Goal: Task Accomplishment & Management: Use online tool/utility

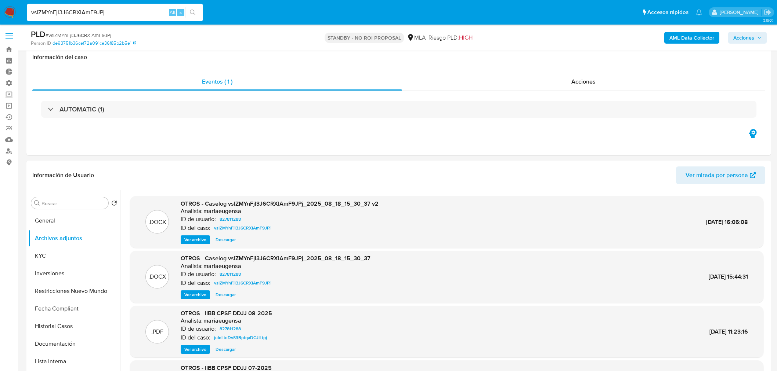
select select "10"
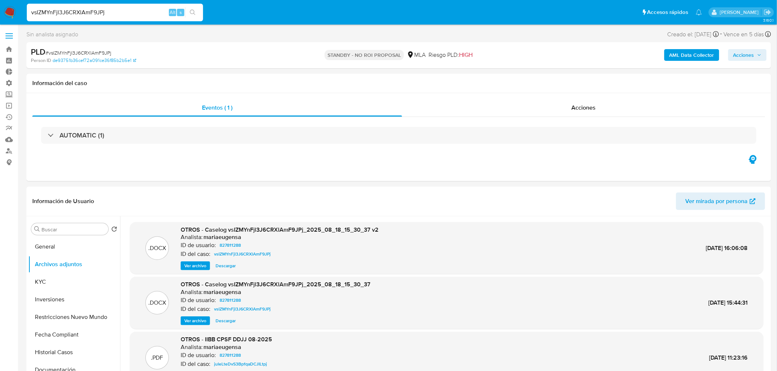
drag, startPoint x: 153, startPoint y: 10, endPoint x: -30, endPoint y: 13, distance: 182.8
paste input "541428434"
type input "541428434"
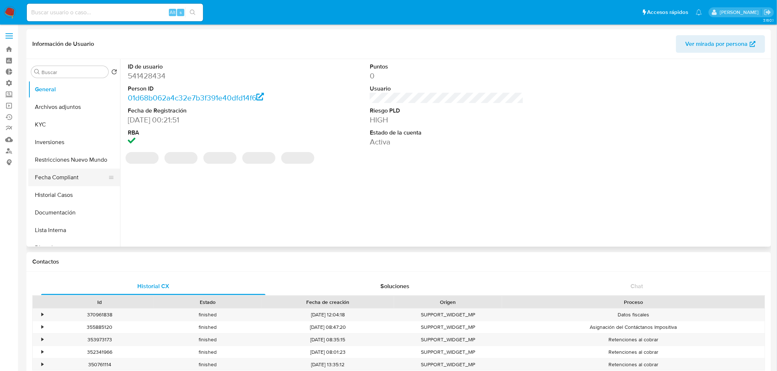
select select "10"
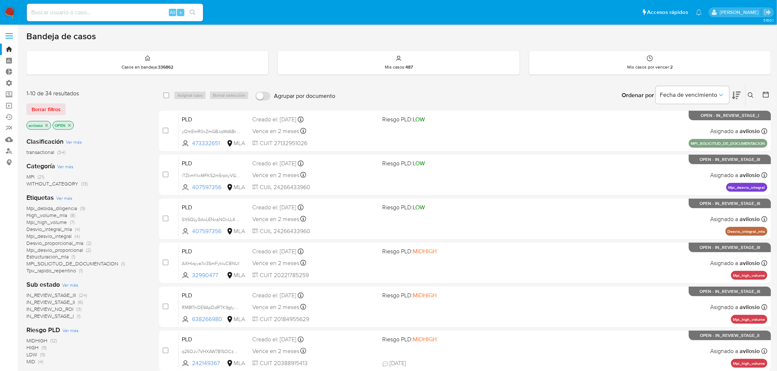
click at [752, 93] on icon at bounding box center [751, 95] width 6 height 6
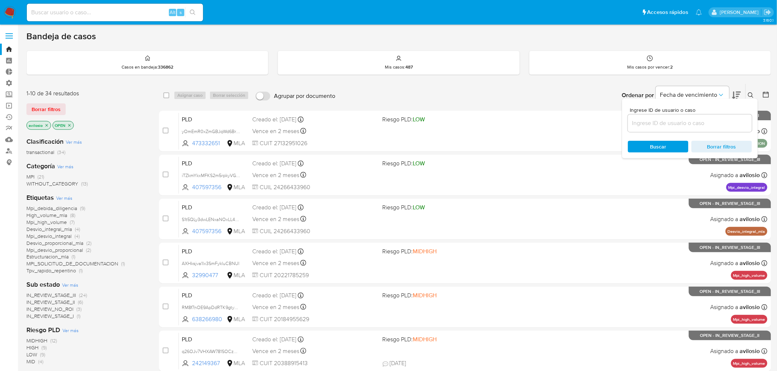
click at [694, 121] on input at bounding box center [690, 124] width 124 height 10
type input "YAONBUGs02Hod6bHCv2WQFzk"
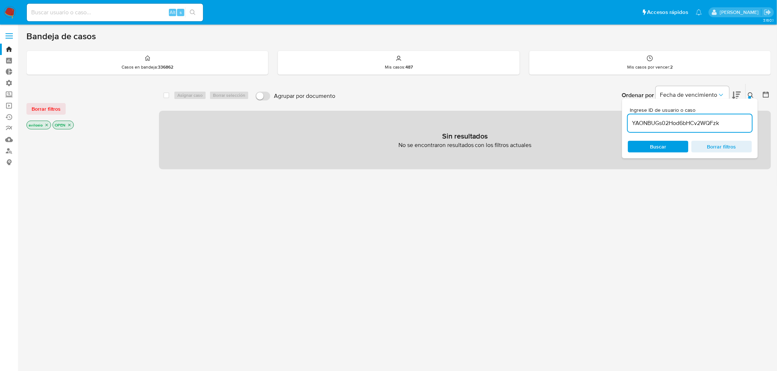
click at [726, 123] on input "YAONBUGs02Hod6bHCv2WQFzk" at bounding box center [690, 124] width 124 height 10
click at [70, 123] on icon "close-filter" at bounding box center [69, 125] width 4 height 4
click at [45, 125] on icon "close-filter" at bounding box center [46, 125] width 4 height 4
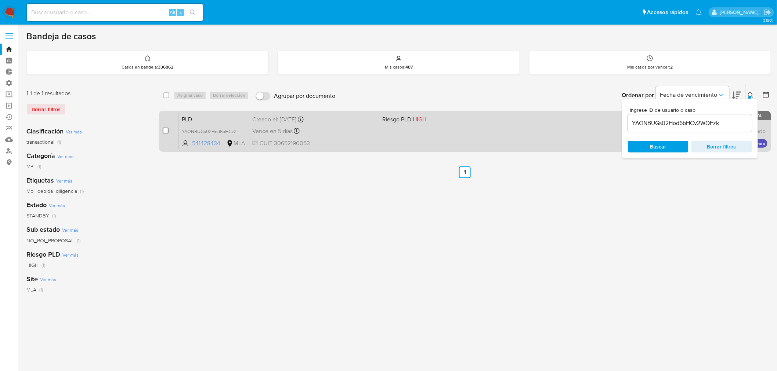
click at [163, 132] on input "checkbox" at bounding box center [166, 131] width 6 height 6
checkbox input "true"
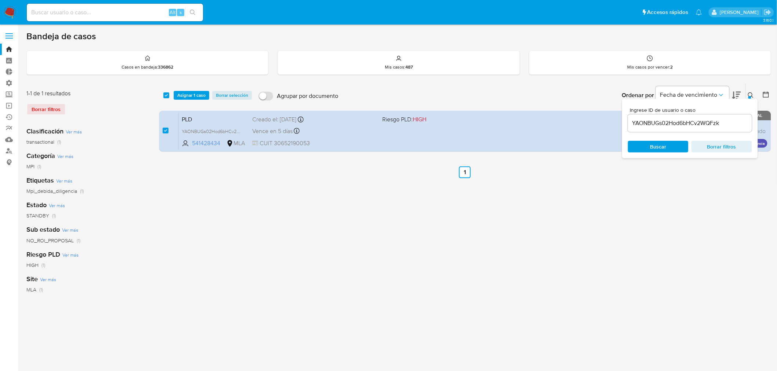
drag, startPoint x: 652, startPoint y: 225, endPoint x: 658, endPoint y: 223, distance: 5.7
click at [653, 225] on div "select-all-cases-checkbox Asignar 1 caso Borrar selección Agrupar por documento…" at bounding box center [465, 245] width 612 height 322
click at [713, 93] on span "Fecha de vencimiento" at bounding box center [688, 94] width 57 height 7
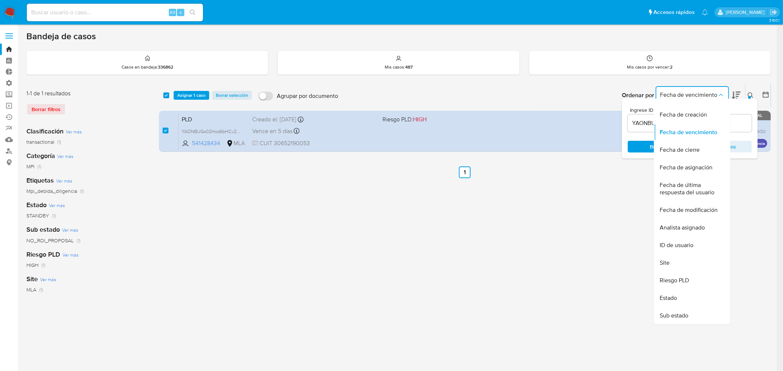
click at [724, 88] on button "Fecha de vencimiento" at bounding box center [691, 95] width 73 height 18
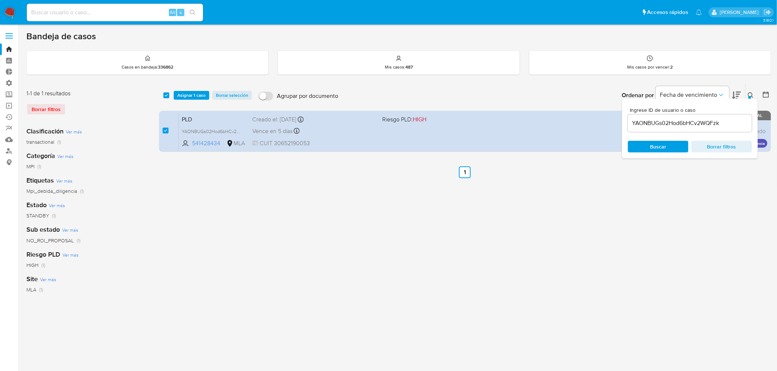
click at [748, 75] on div "Bandeja de casos Casos en bandeja : 336862 Mis casos : 487 Mis casos por vencer…" at bounding box center [398, 218] width 744 height 375
click at [195, 92] on span "Asignar 1 caso" at bounding box center [191, 95] width 28 height 7
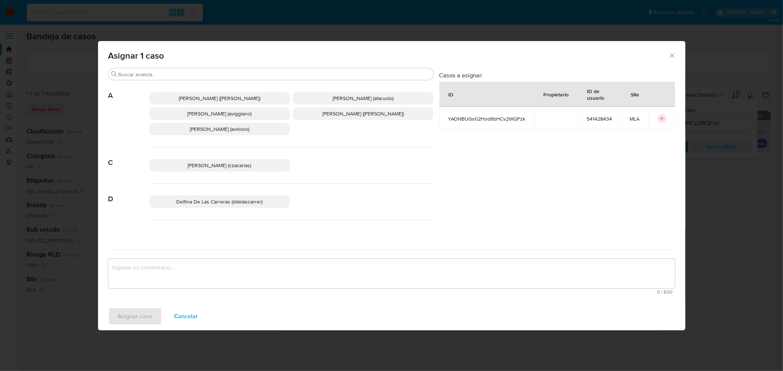
click at [226, 132] on span "Andres Ignacio Vilosio (avilosio)" at bounding box center [219, 129] width 59 height 7
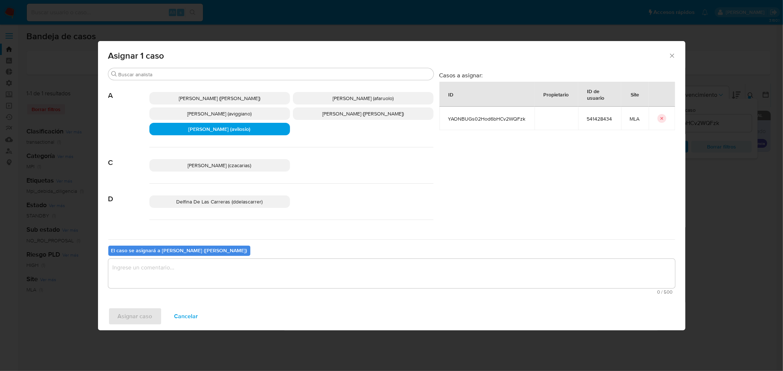
click at [186, 274] on textarea "assign-modal" at bounding box center [391, 273] width 567 height 29
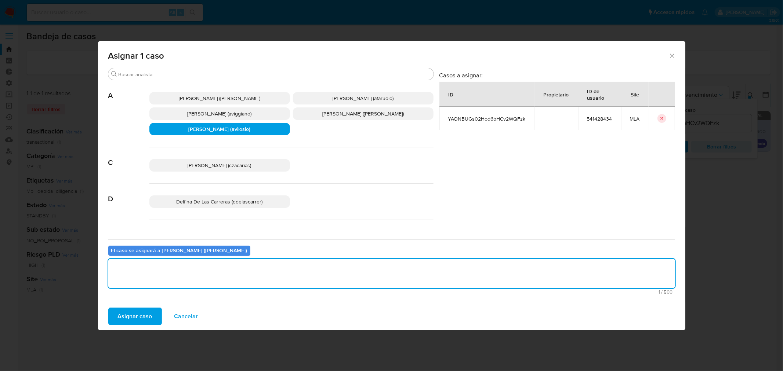
click at [144, 313] on span "Asignar caso" at bounding box center [135, 317] width 34 height 16
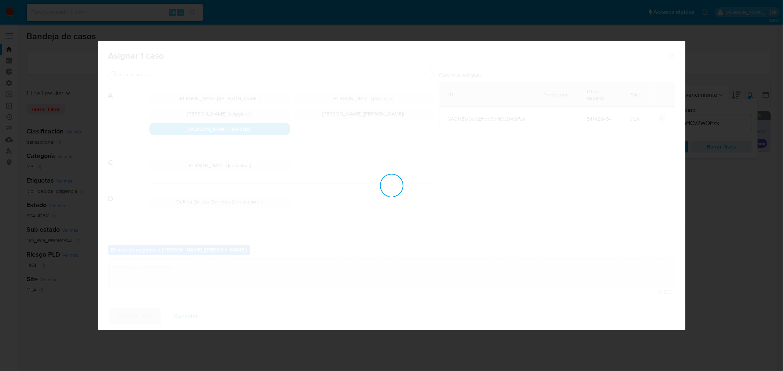
checkbox input "false"
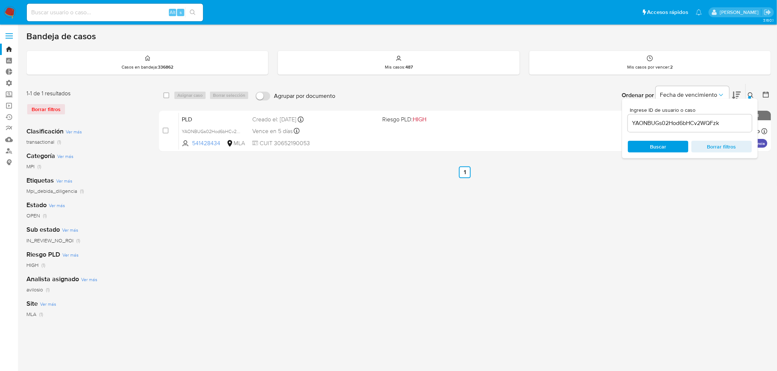
click at [60, 12] on input at bounding box center [115, 13] width 176 height 10
paste input "YAONBUGs02Hod6bHCv2WQFzk"
type input "YAONBUGs02Hod6bHCv2WQFzk"
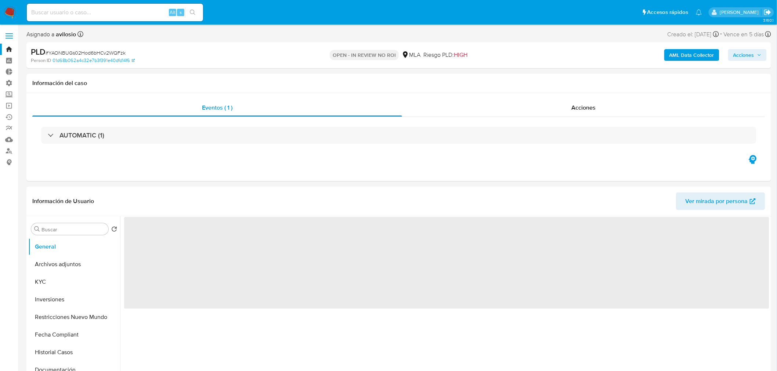
select select "10"
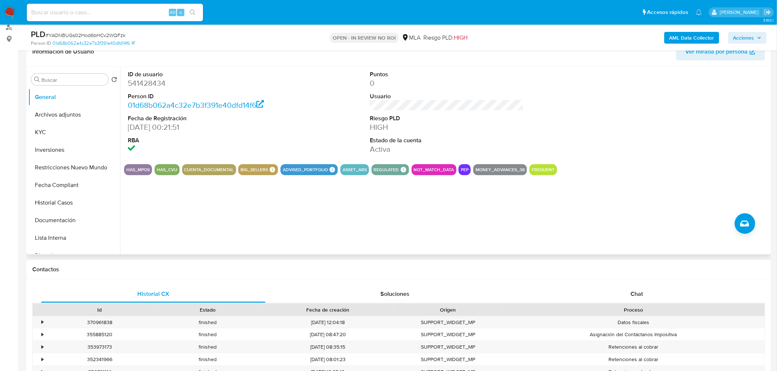
scroll to position [122, 0]
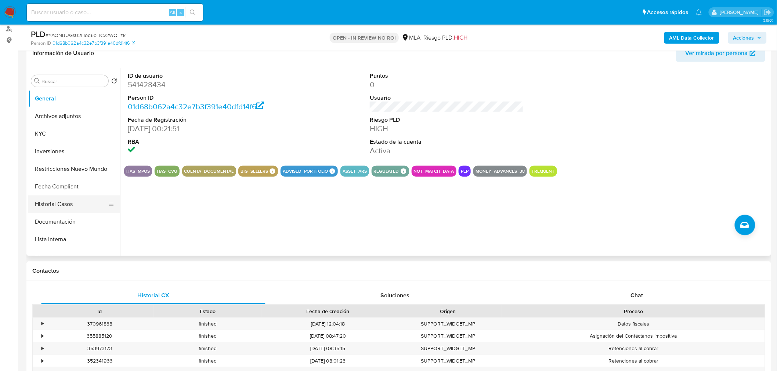
click at [75, 206] on button "Historial Casos" at bounding box center [71, 205] width 86 height 18
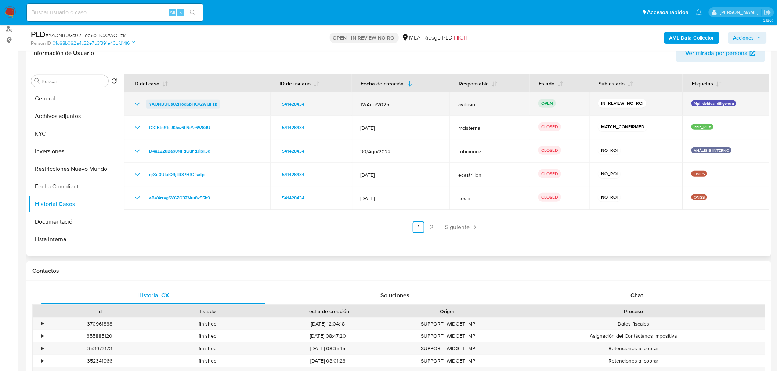
click at [174, 107] on span "YAONBUGs02Hod6bHCv2WQFzk" at bounding box center [183, 104] width 68 height 9
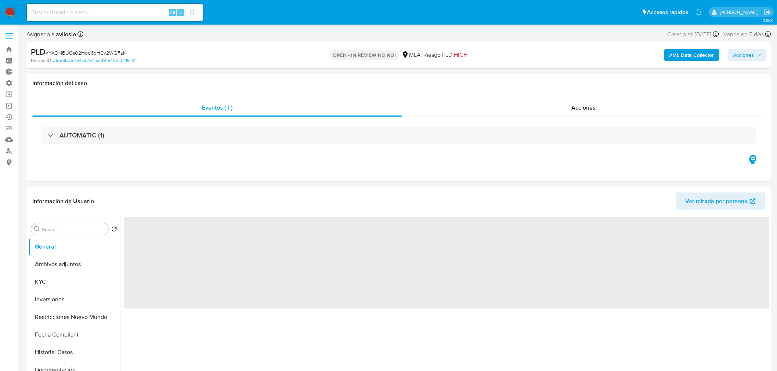
click at [749, 58] on span "Acciones" at bounding box center [743, 55] width 21 height 12
select select "10"
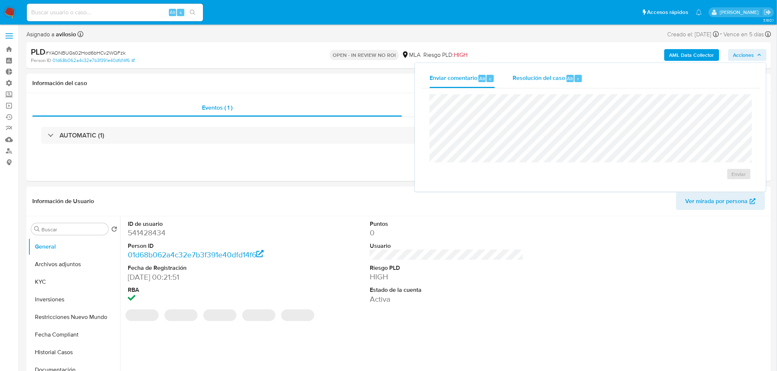
click at [558, 81] on span "Resolución del caso" at bounding box center [538, 78] width 52 height 8
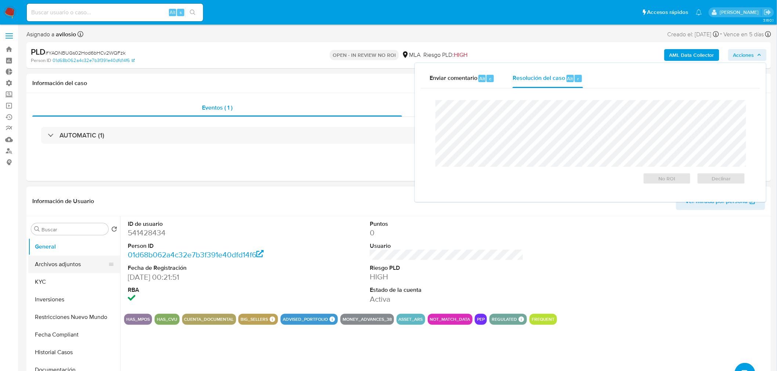
click at [61, 264] on button "Archivos adjuntos" at bounding box center [71, 265] width 86 height 18
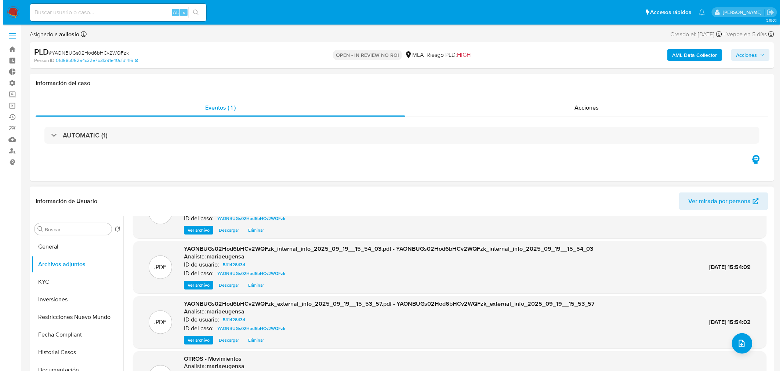
scroll to position [61, 0]
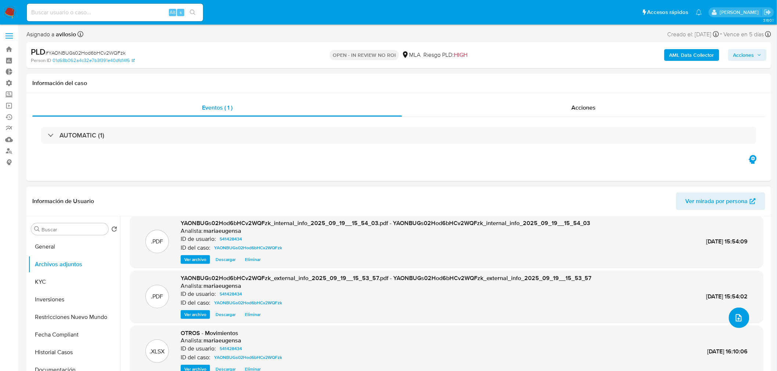
click at [740, 319] on icon "upload-file" at bounding box center [738, 318] width 9 height 9
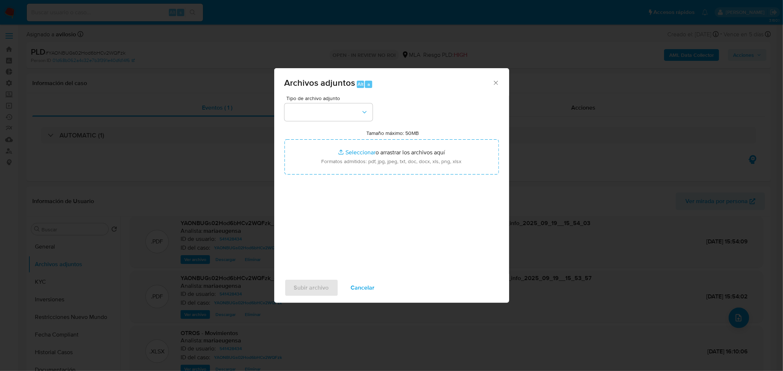
click at [435, 84] on span "Archivos adjuntos Alt a" at bounding box center [388, 84] width 208 height 10
click at [339, 112] on button "button" at bounding box center [328, 112] width 88 height 18
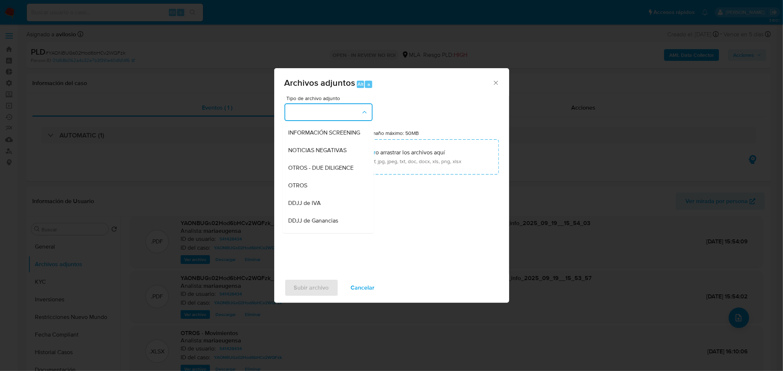
scroll to position [87, 0]
click at [327, 192] on div "OTROS" at bounding box center [325, 186] width 75 height 18
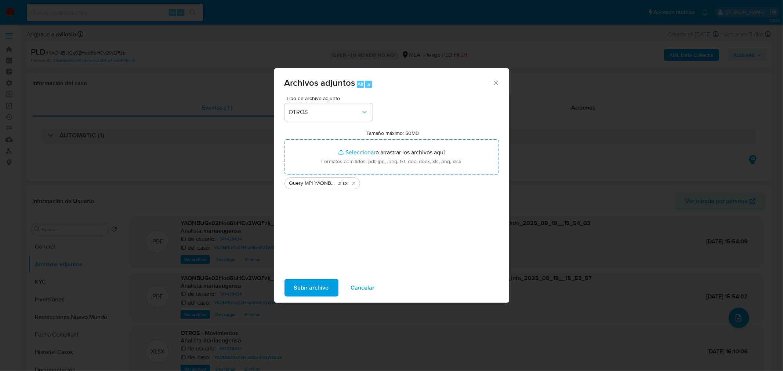
click at [316, 290] on span "Subir archivo" at bounding box center [311, 288] width 35 height 16
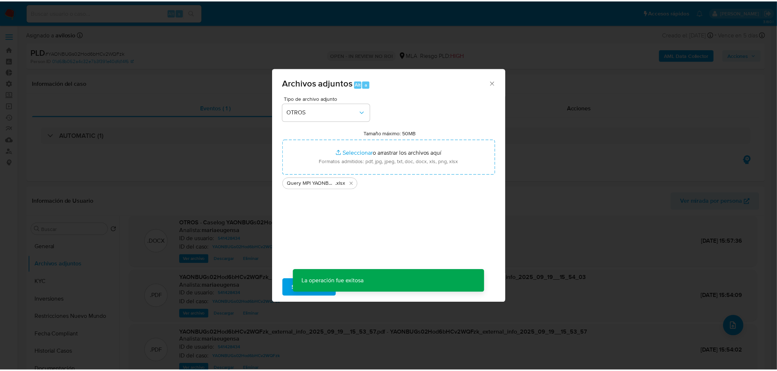
scroll to position [53, 0]
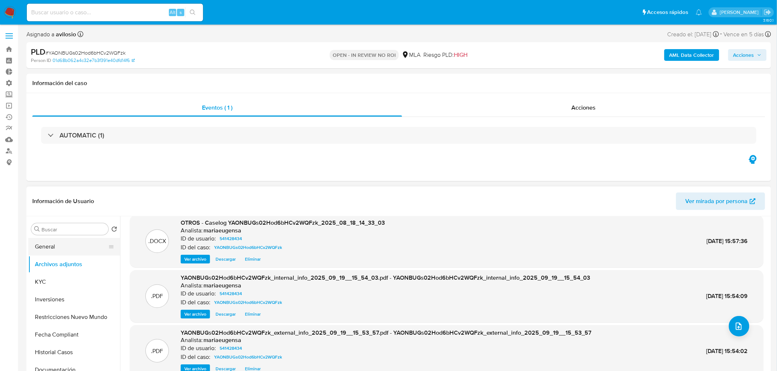
click at [58, 245] on button "General" at bounding box center [71, 247] width 86 height 18
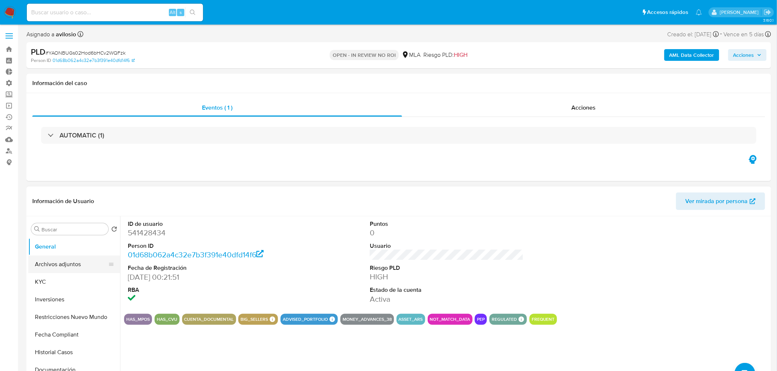
click at [66, 263] on button "Archivos adjuntos" at bounding box center [71, 265] width 86 height 18
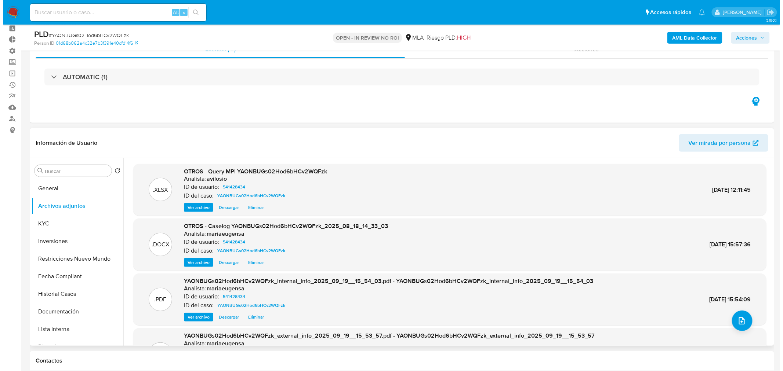
scroll to position [81, 0]
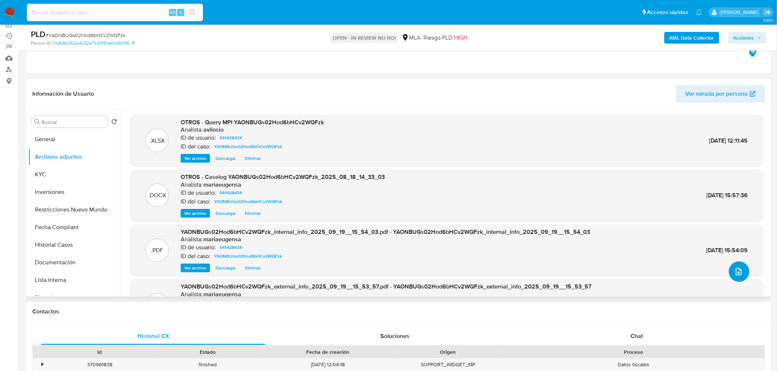
click at [738, 277] on button "upload-file" at bounding box center [739, 272] width 21 height 21
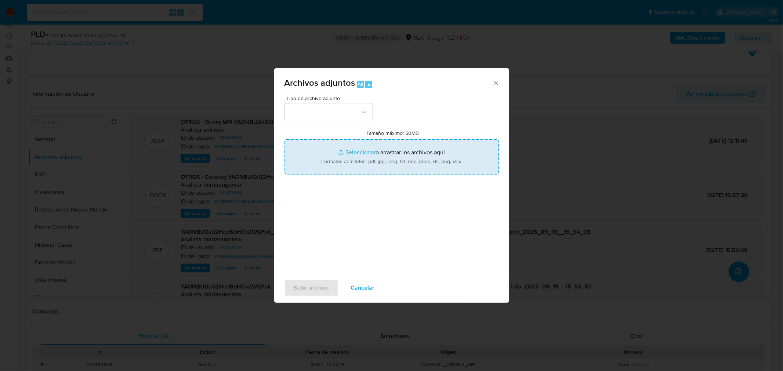
click at [394, 162] on input "Tamaño máximo: 50MB Seleccionar archivos" at bounding box center [391, 156] width 214 height 35
type input "C:\fakepath\Caselog YAONBUGs02Hod6bHCv2WQFzk_2025_08_18_14_33_03_v2.docx"
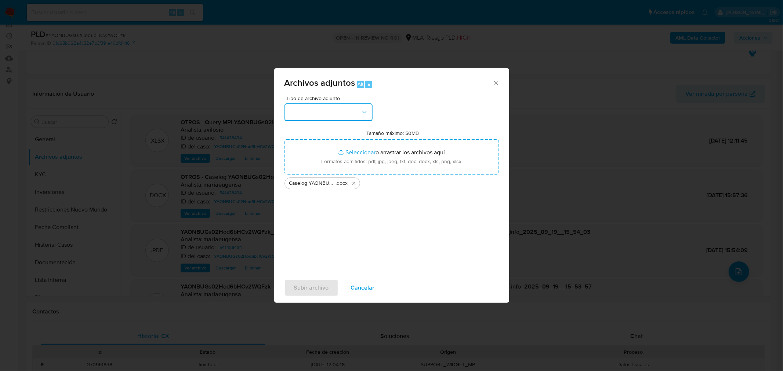
drag, startPoint x: 394, startPoint y: 162, endPoint x: 362, endPoint y: 118, distance: 54.2
click at [362, 118] on button "button" at bounding box center [328, 112] width 88 height 18
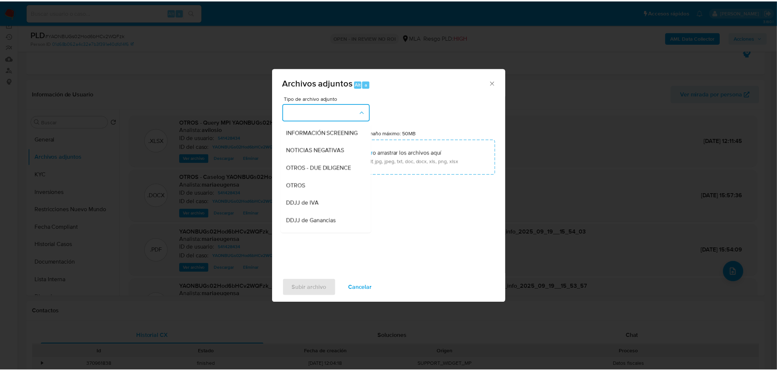
scroll to position [87, 0]
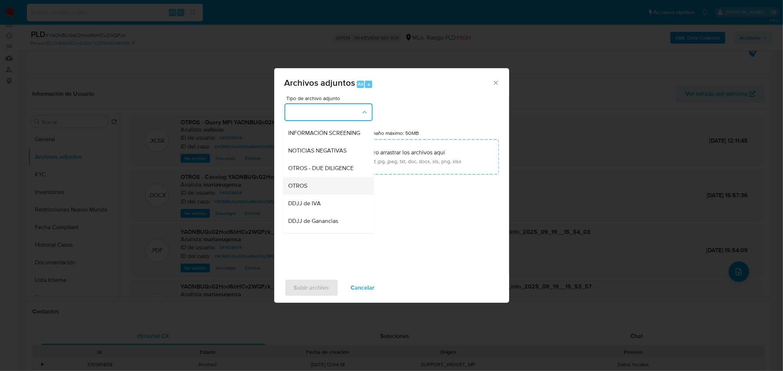
click at [323, 191] on div "OTROS" at bounding box center [325, 186] width 75 height 18
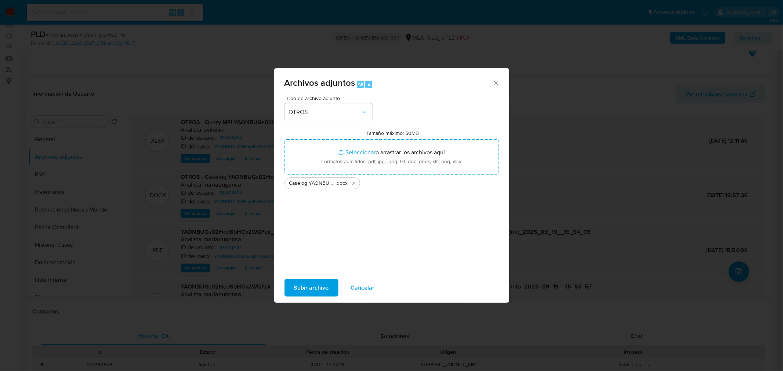
click at [311, 288] on span "Subir archivo" at bounding box center [311, 288] width 35 height 16
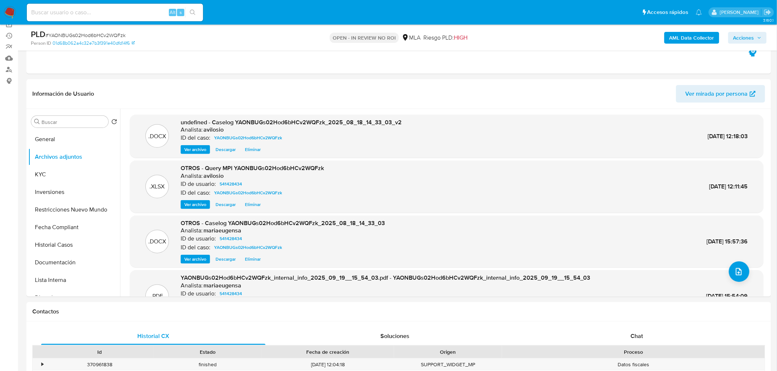
click at [742, 41] on span "Acciones" at bounding box center [743, 38] width 21 height 12
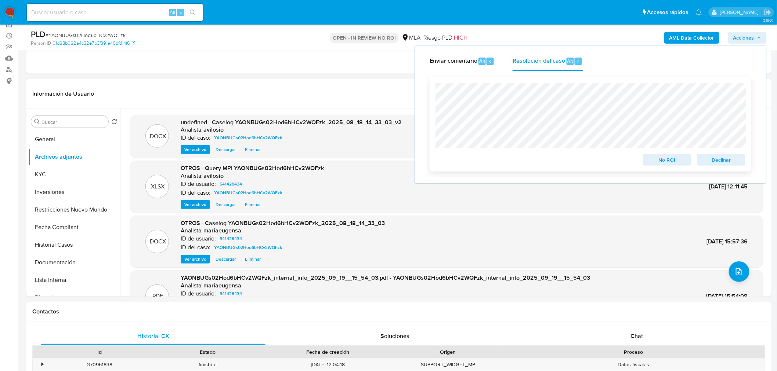
click at [667, 158] on span "No ROI" at bounding box center [667, 160] width 38 height 10
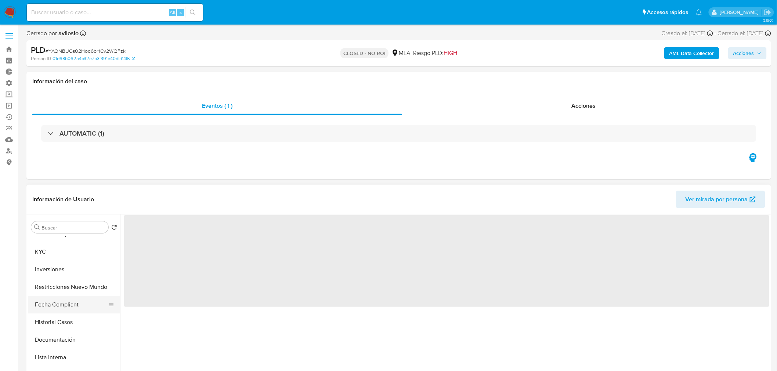
scroll to position [81, 0]
select select "10"
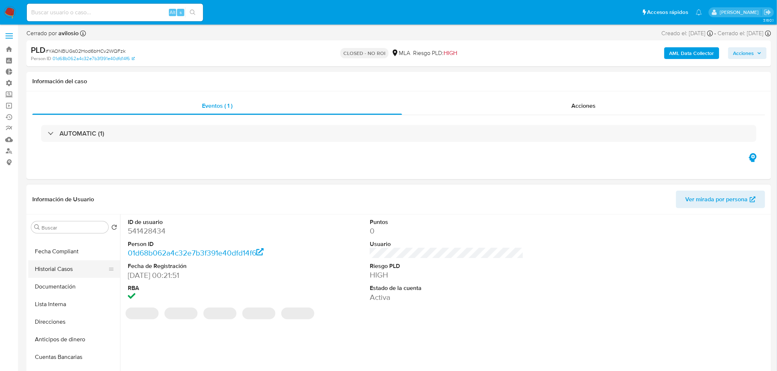
click at [62, 266] on button "Historial Casos" at bounding box center [71, 270] width 86 height 18
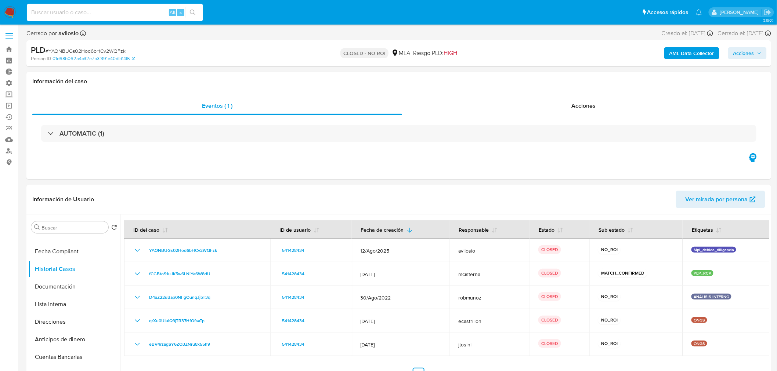
click at [91, 13] on input at bounding box center [115, 13] width 176 height 10
click at [91, 12] on input at bounding box center [115, 13] width 176 height 10
paste input "Ue9h2jqXwx2ijCbvPqueY4Ak"
type input "Ue9h2jqXwx2ijCbvPqueY4Ak"
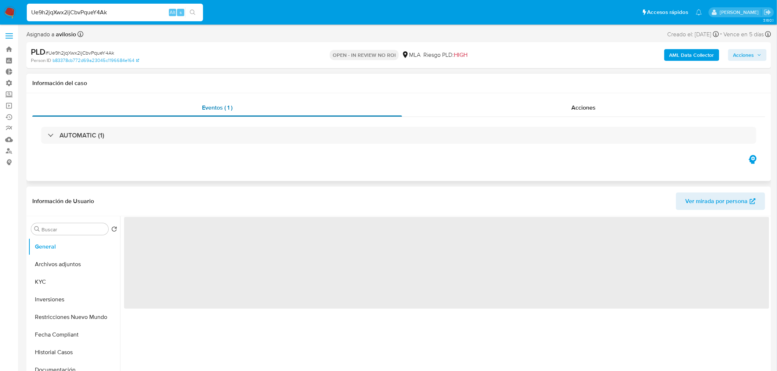
select select "10"
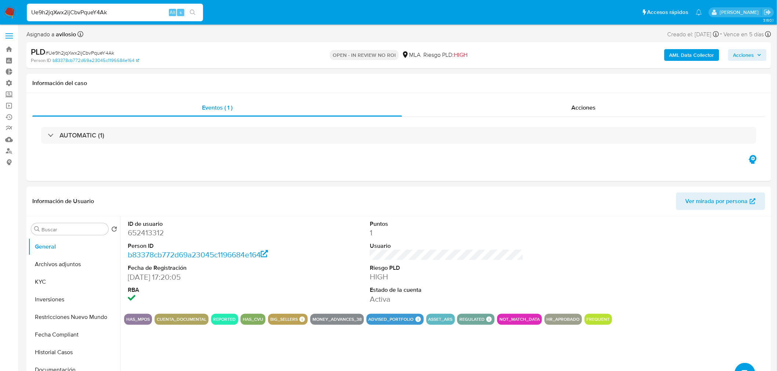
drag, startPoint x: 52, startPoint y: 21, endPoint x: 34, endPoint y: 24, distance: 17.9
click at [36, 23] on nav "Pausado Ver notificaciones Ue9h2jqXwx2ijCbvPqueY4Ak Alt s Accesos rápidos Presi…" at bounding box center [388, 12] width 777 height 25
paste input "Vgt9IVhmeUmEA0ReQJAgVDEx"
type input "UVgt9IVhmeUmEA0ReQJAgVDEx"
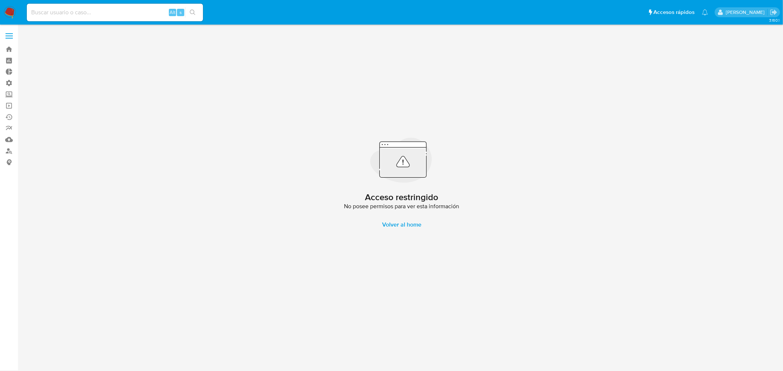
click at [100, 13] on input at bounding box center [115, 13] width 176 height 10
paste input "Vgt9IVhmeUmEA0ReQJAgVDEx"
type input "Vgt9IVhmeUmEA0ReQJAgVDEx"
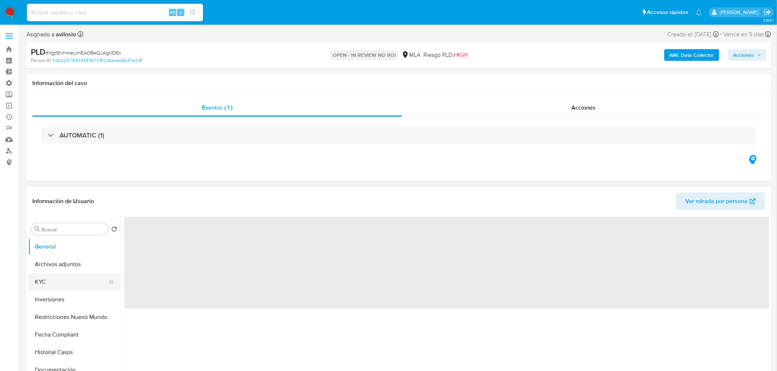
select select "10"
click at [60, 279] on button "KYC" at bounding box center [71, 282] width 86 height 18
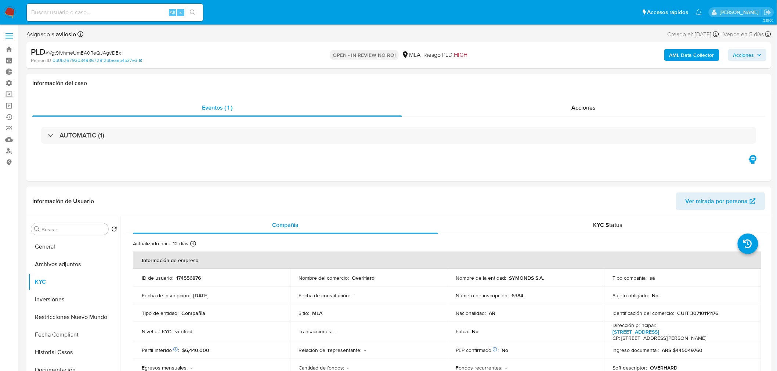
click at [745, 50] on span "Acciones" at bounding box center [743, 55] width 21 height 12
click at [551, 83] on div "Resolución del caso Alt r" at bounding box center [547, 78] width 70 height 19
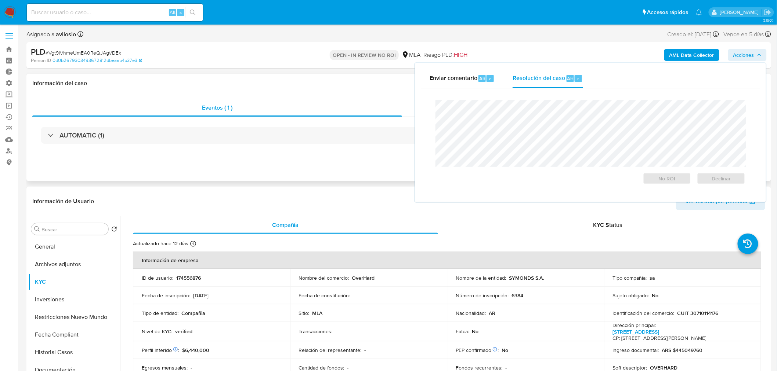
click at [326, 157] on div "Eventos ( 1 ) Acciones AUTOMATIC (1)" at bounding box center [398, 137] width 744 height 88
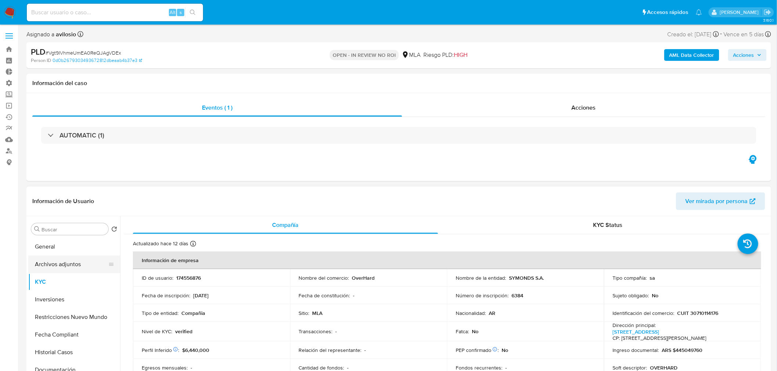
click at [51, 264] on button "Archivos adjuntos" at bounding box center [71, 265] width 86 height 18
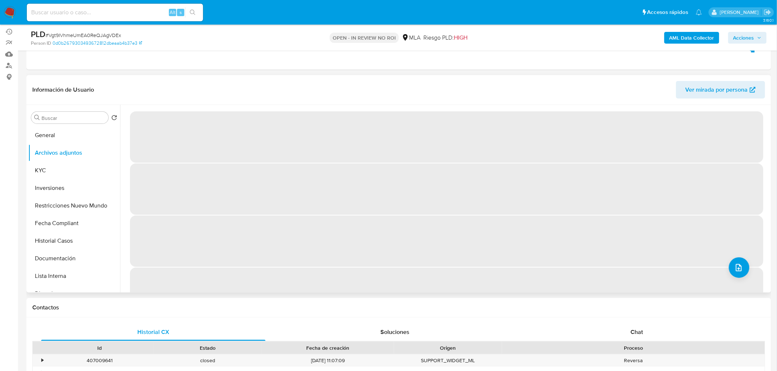
scroll to position [81, 0]
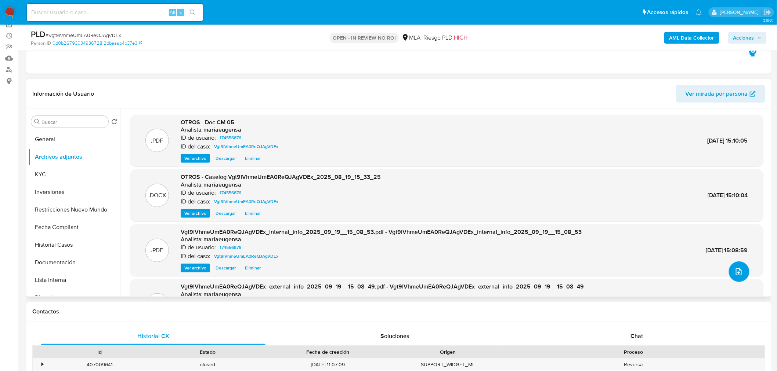
click at [736, 275] on icon "upload-file" at bounding box center [738, 272] width 9 height 9
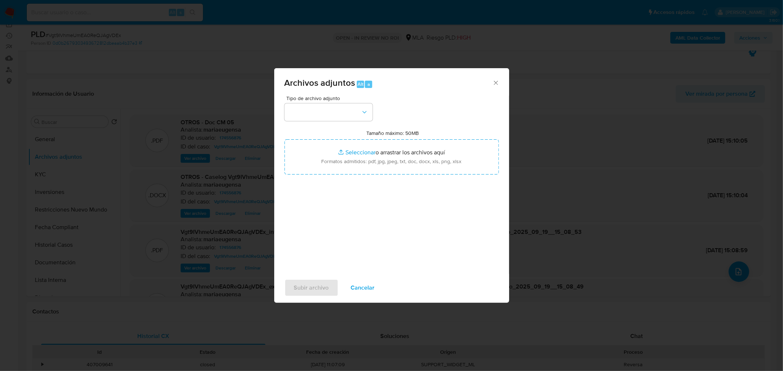
click at [498, 82] on icon "Cerrar" at bounding box center [495, 82] width 7 height 7
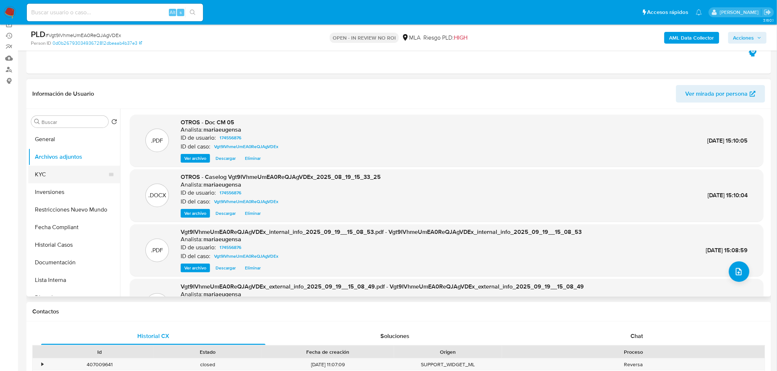
click at [49, 171] on button "KYC" at bounding box center [71, 175] width 86 height 18
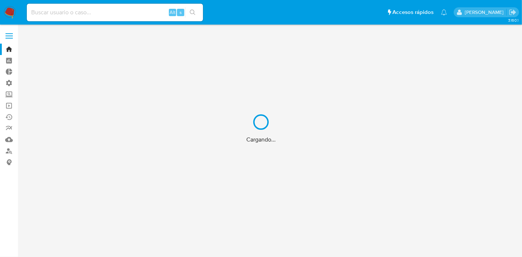
click at [52, 10] on div "Cargando..." at bounding box center [261, 128] width 522 height 257
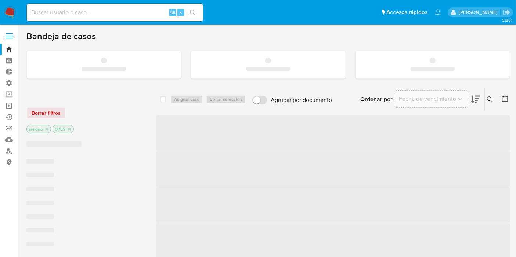
click at [53, 11] on input at bounding box center [115, 13] width 176 height 10
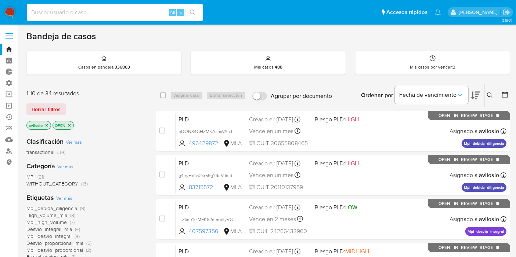
paste input "vsIZMYnFjl3J6CRXlAmF9JPj"
type input "vsIZMYnFjl3J6CRXlAmF9JPj"
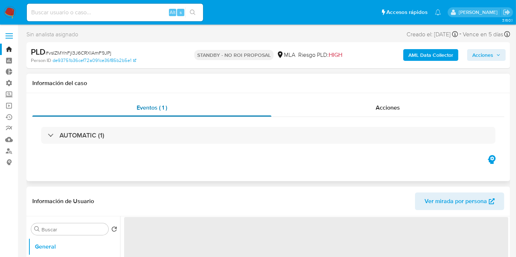
select select "10"
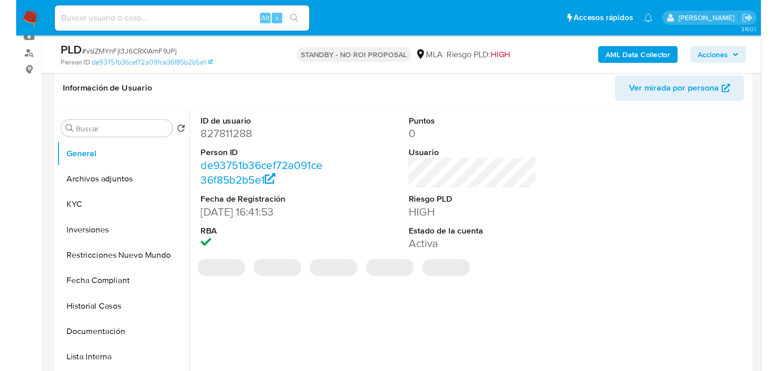
scroll to position [122, 0]
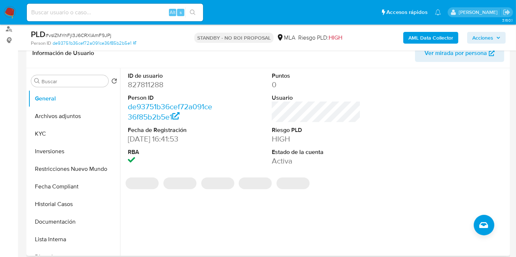
drag, startPoint x: 77, startPoint y: 118, endPoint x: 206, endPoint y: 115, distance: 129.2
click at [77, 117] on button "Archivos adjuntos" at bounding box center [74, 117] width 92 height 18
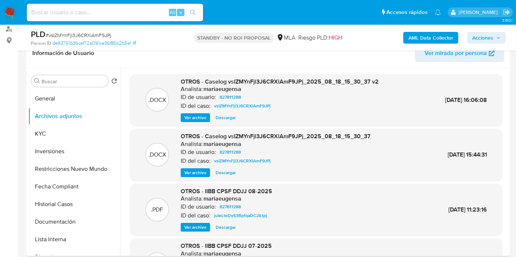
click at [225, 118] on span "Descargar" at bounding box center [225, 117] width 20 height 7
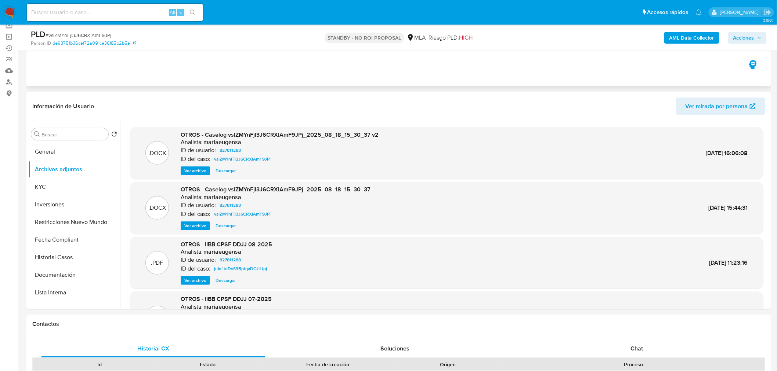
scroll to position [0, 0]
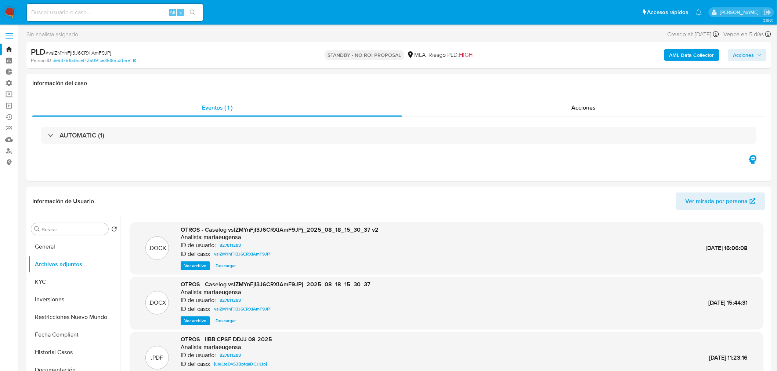
click at [522, 55] on span "Acciones" at bounding box center [743, 55] width 21 height 12
drag, startPoint x: 96, startPoint y: 54, endPoint x: 48, endPoint y: 55, distance: 48.1
click at [48, 55] on div "PLD # vsIZMYnFjl3J6CRXlAmF9JPj" at bounding box center [152, 52] width 243 height 11
copy span "vsIZMYnFjl3J6CRXlAmF9JPj"
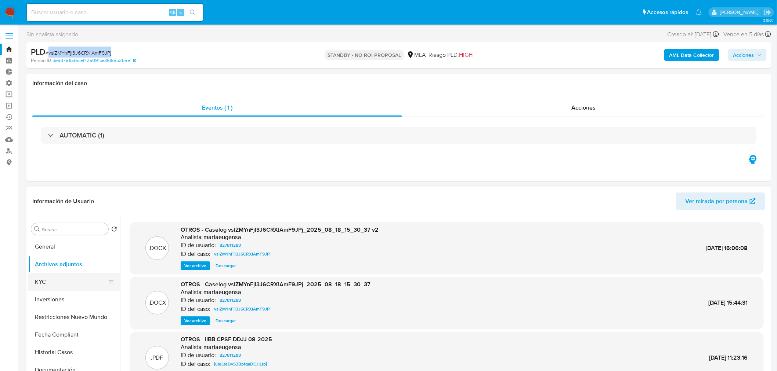
click at [50, 257] on button "KYC" at bounding box center [71, 282] width 86 height 18
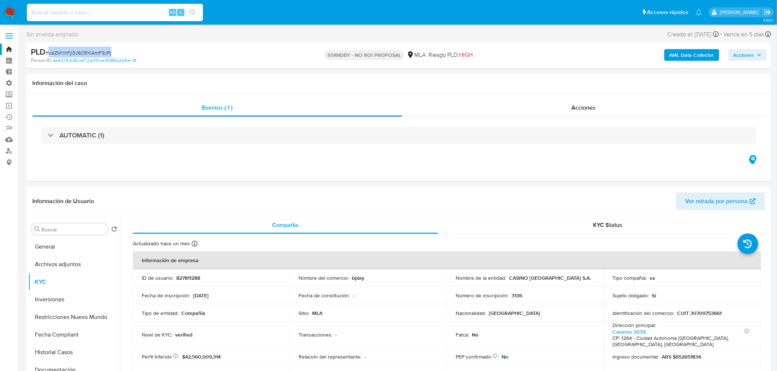
click at [8, 12] on img at bounding box center [10, 12] width 12 height 12
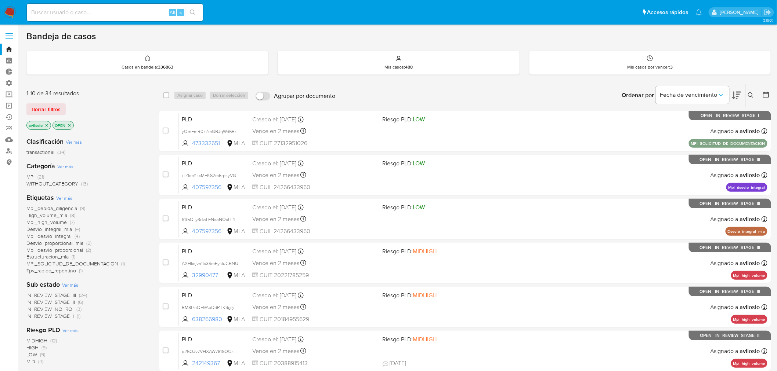
drag, startPoint x: 749, startPoint y: 95, endPoint x: 742, endPoint y: 102, distance: 9.6
click at [749, 95] on icon at bounding box center [751, 95] width 6 height 6
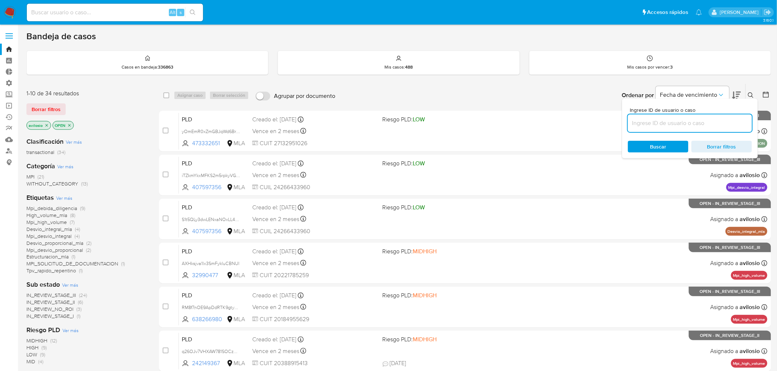
click at [684, 123] on input at bounding box center [690, 124] width 124 height 10
type input "vsIZMYnFjl3J6CRXlAmF9JPj"
click at [654, 143] on span "Buscar" at bounding box center [658, 147] width 16 height 12
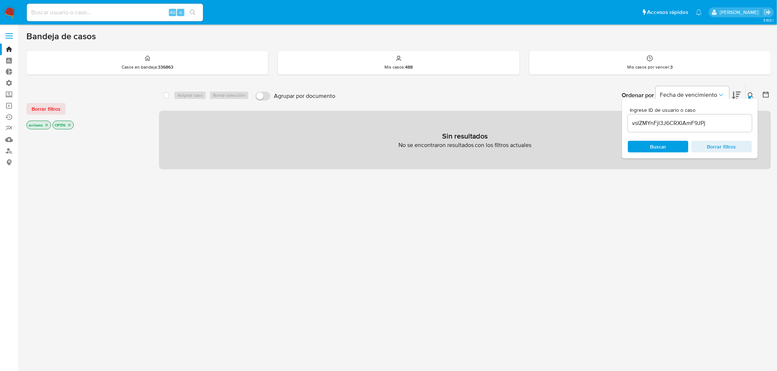
click at [43, 124] on p "avilosio" at bounding box center [39, 125] width 24 height 8
click at [47, 124] on icon "close-filter" at bounding box center [46, 125] width 4 height 4
click at [43, 125] on icon "close-filter" at bounding box center [43, 125] width 4 height 4
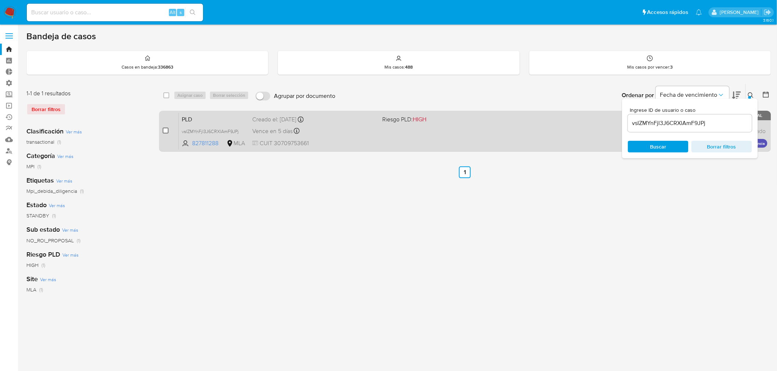
click at [164, 132] on input "checkbox" at bounding box center [166, 131] width 6 height 6
checkbox input "true"
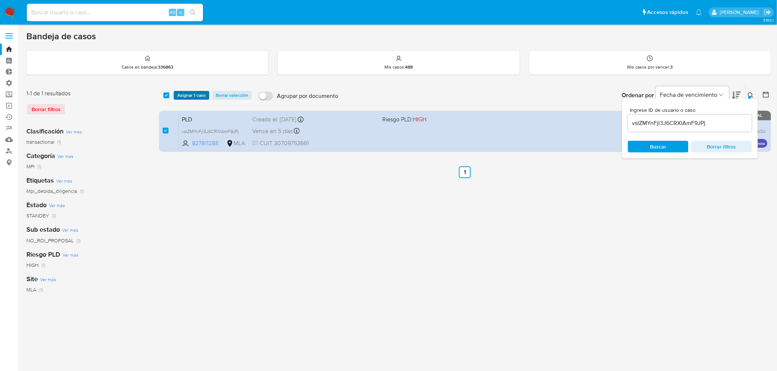
click at [195, 95] on span "Asignar 1 caso" at bounding box center [191, 95] width 28 height 7
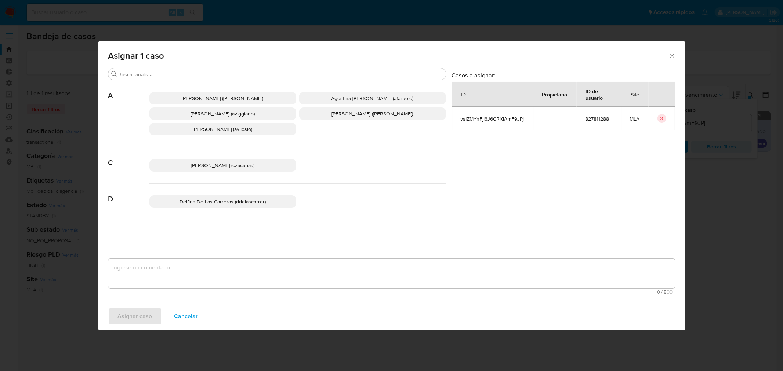
click at [217, 129] on span "Andres Ignacio Vilosio (avilosio)" at bounding box center [222, 129] width 59 height 7
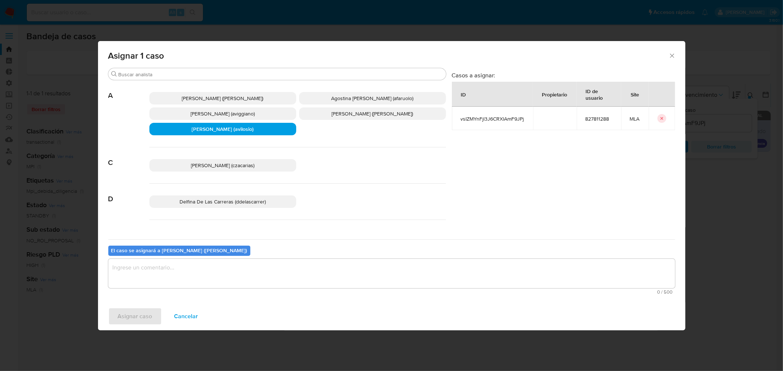
click at [166, 284] on textarea "assign-modal" at bounding box center [391, 273] width 567 height 29
click at [138, 314] on span "Asignar caso" at bounding box center [135, 317] width 34 height 16
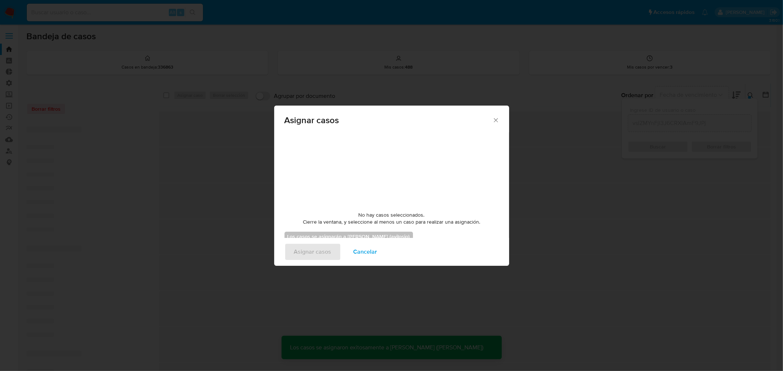
checkbox input "false"
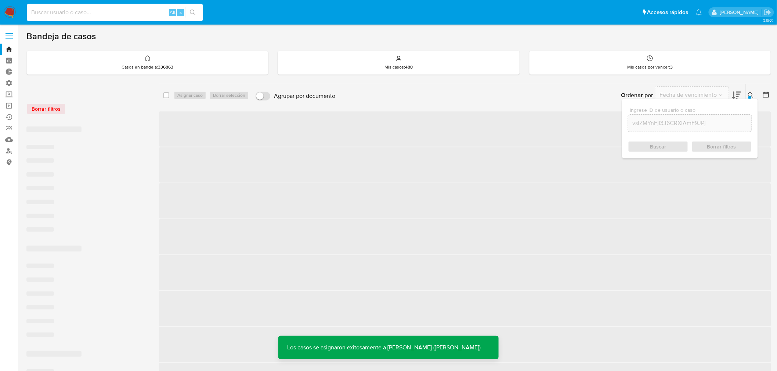
click at [90, 12] on input at bounding box center [115, 13] width 176 height 10
paste input "vsIZMYnFjl3J6CRXlAmF9JPj"
type input "vsIZMYnFjl3J6CRXlAmF9JPj"
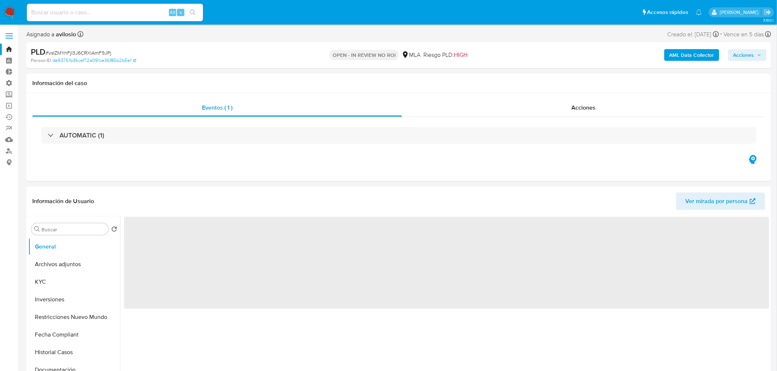
click at [753, 53] on span "Acciones" at bounding box center [743, 55] width 21 height 12
select select "10"
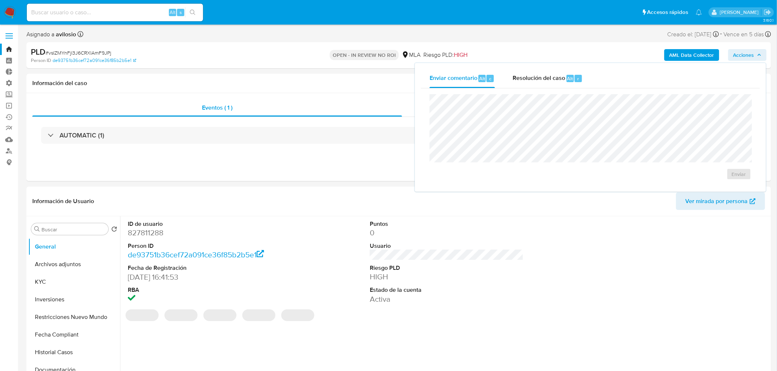
click at [559, 92] on div "Enviar" at bounding box center [590, 137] width 339 height 98
click at [559, 86] on div "Resolución del caso Alt r" at bounding box center [547, 78] width 70 height 19
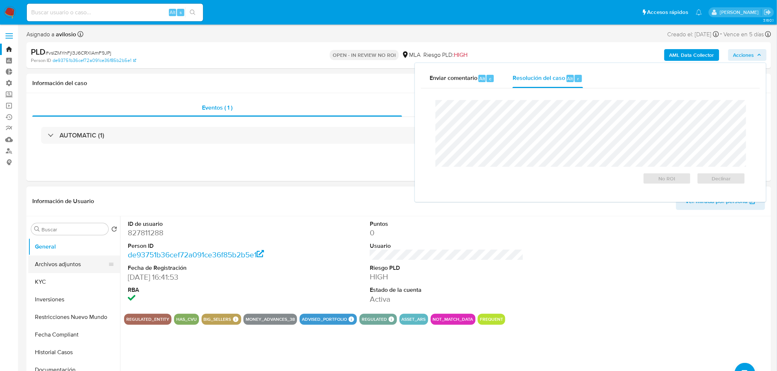
drag, startPoint x: 72, startPoint y: 271, endPoint x: 78, endPoint y: 271, distance: 5.9
click at [72, 271] on button "Archivos adjuntos" at bounding box center [71, 265] width 86 height 18
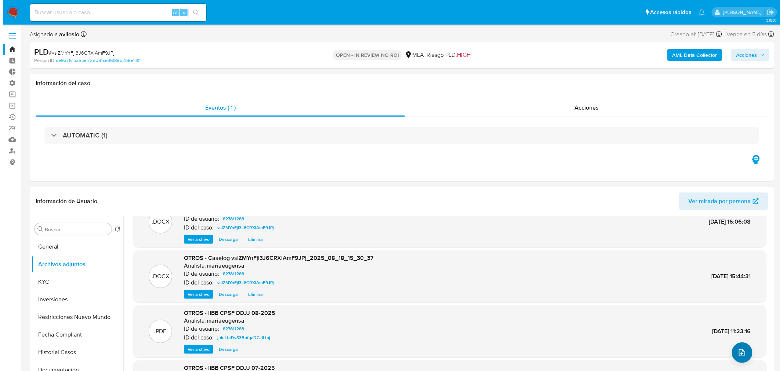
scroll to position [41, 0]
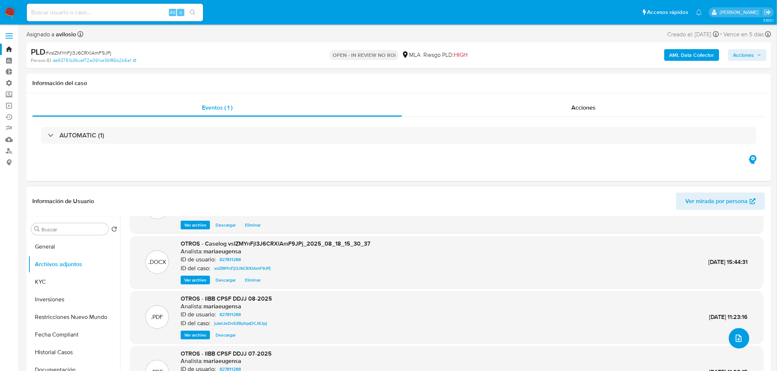
click at [739, 339] on icon "upload-file" at bounding box center [738, 338] width 9 height 9
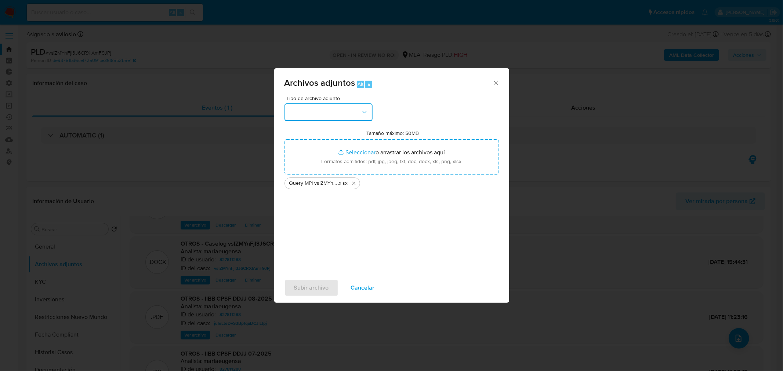
click at [343, 105] on button "button" at bounding box center [328, 112] width 88 height 18
click at [319, 152] on div "OTROS" at bounding box center [325, 151] width 75 height 18
click at [317, 286] on span "Subir archivo" at bounding box center [311, 288] width 35 height 16
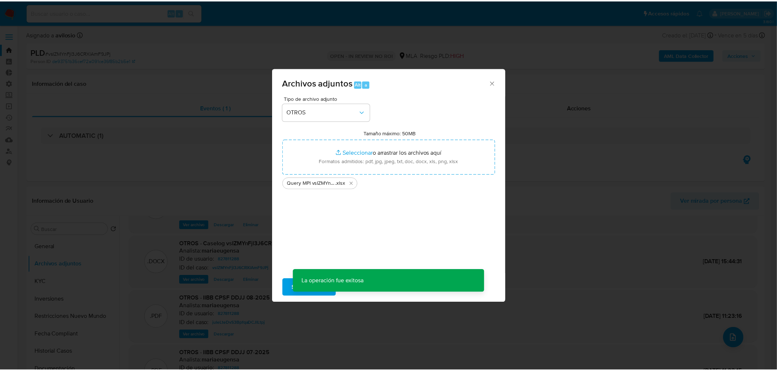
scroll to position [53, 0]
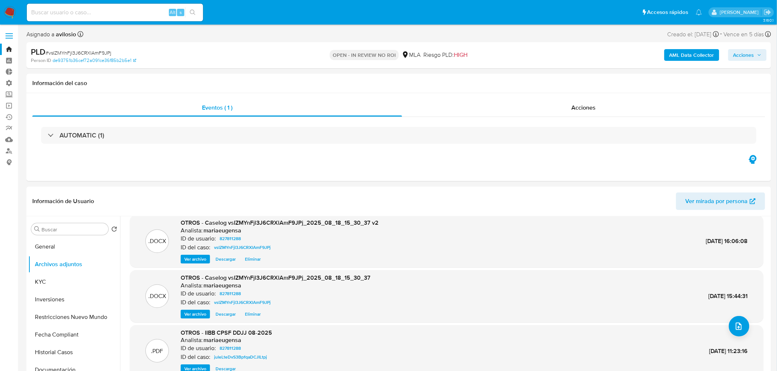
click at [751, 57] on span "Acciones" at bounding box center [743, 55] width 21 height 12
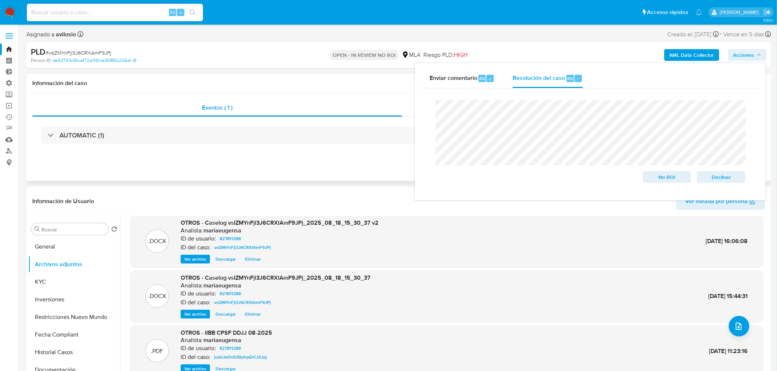
drag, startPoint x: 309, startPoint y: 174, endPoint x: 321, endPoint y: 169, distance: 12.7
click at [310, 174] on div "Eventos ( 1 ) Acciones AUTOMATIC (1)" at bounding box center [398, 137] width 744 height 88
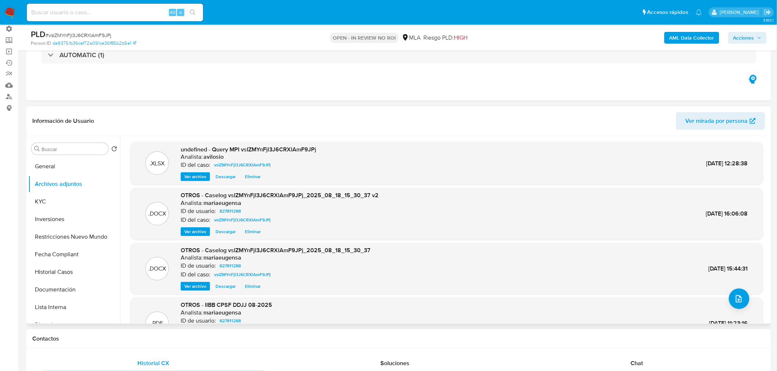
scroll to position [41, 0]
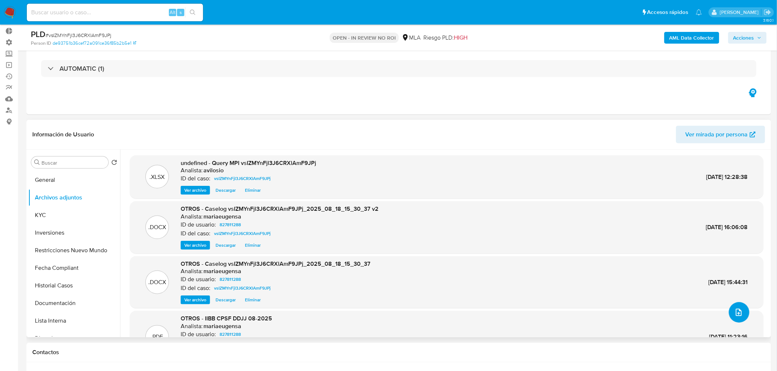
click at [734, 309] on icon "upload-file" at bounding box center [738, 312] width 9 height 9
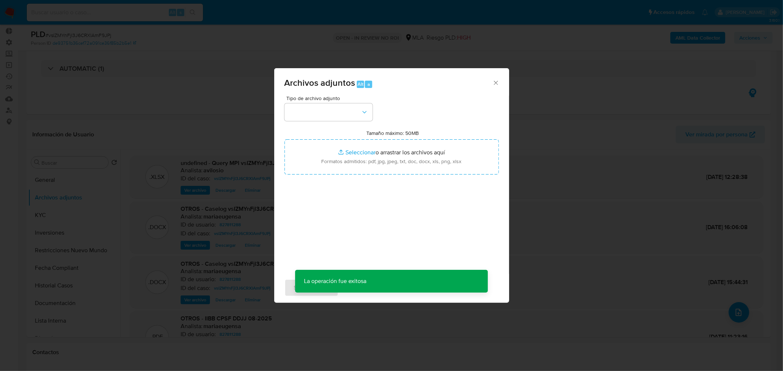
click at [496, 86] on icon "Cerrar" at bounding box center [495, 82] width 7 height 7
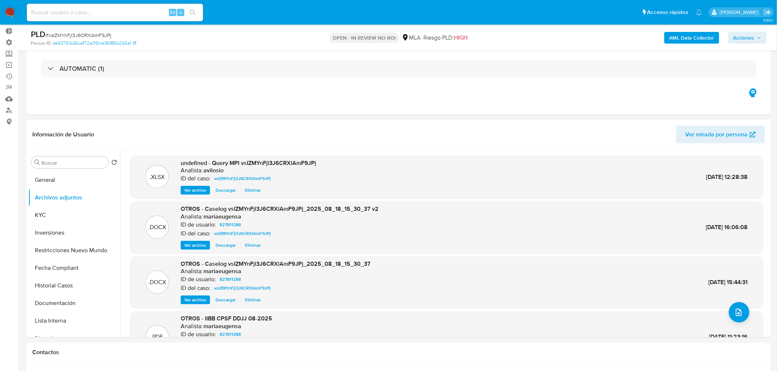
click at [738, 37] on span "Acciones" at bounding box center [743, 38] width 21 height 12
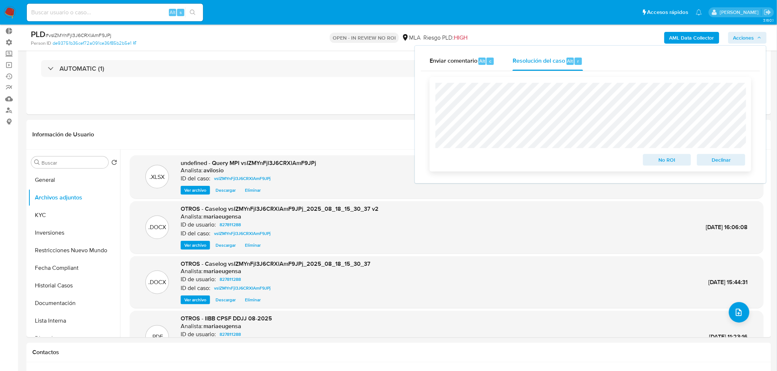
click at [664, 160] on span "No ROI" at bounding box center [667, 160] width 38 height 10
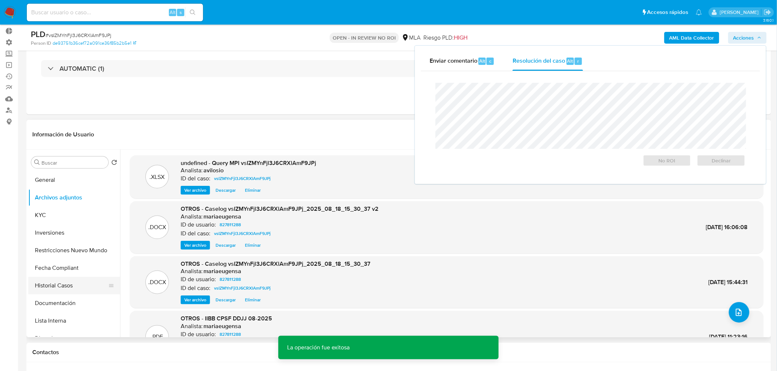
click at [63, 287] on button "Historial Casos" at bounding box center [71, 286] width 86 height 18
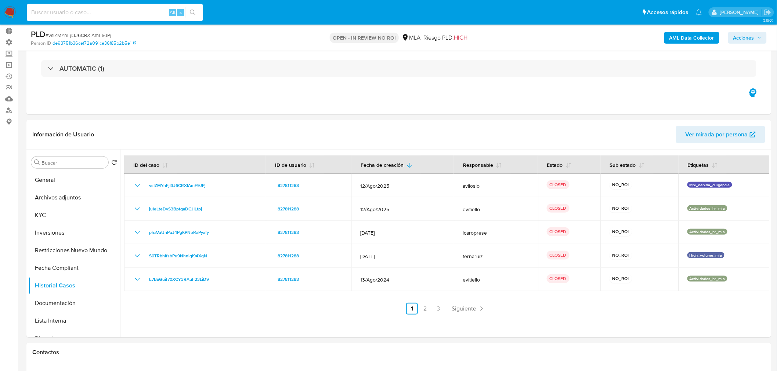
click at [79, 10] on input at bounding box center [115, 13] width 176 height 10
paste input "Vgt9IVhmeUmEA0ReQJAgVDEx"
type input "Vgt9IVhmeUmEA0ReQJAgVDEx"
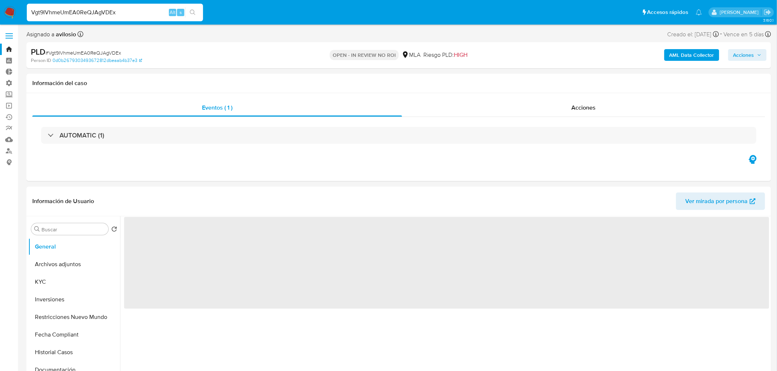
select select "10"
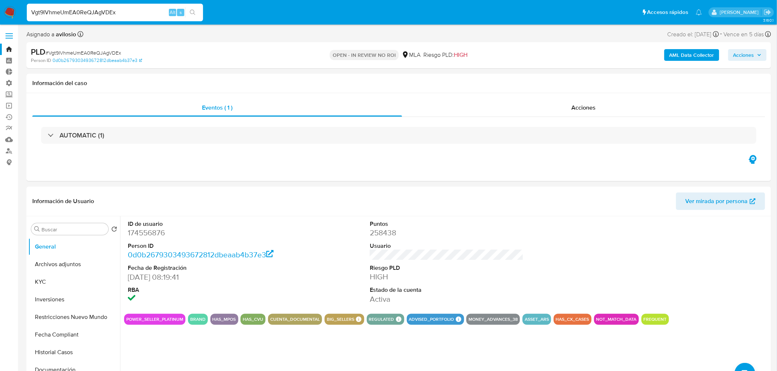
click at [756, 55] on span "Acciones" at bounding box center [747, 55] width 28 height 10
click at [567, 79] on span "Alt" at bounding box center [570, 78] width 6 height 7
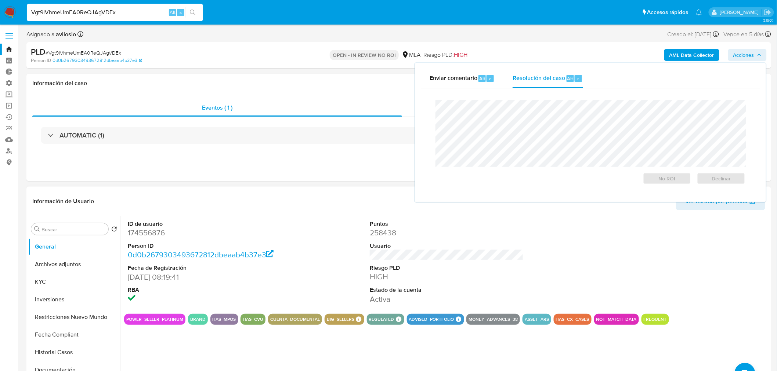
click at [270, 226] on dt "ID de usuario" at bounding box center [205, 224] width 154 height 8
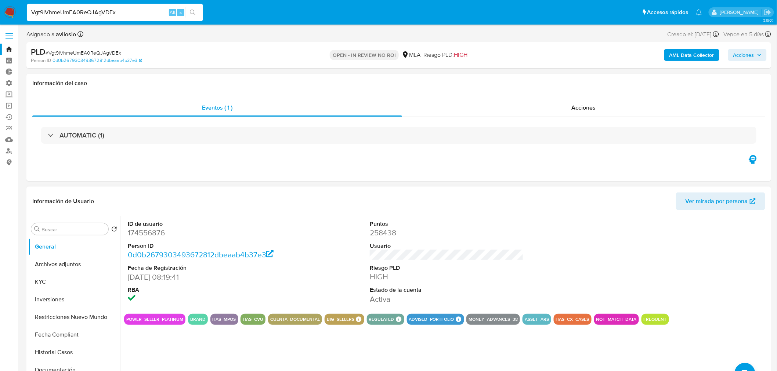
click at [150, 233] on dd "174556876" at bounding box center [205, 233] width 154 height 10
copy dd "174556876"
click at [70, 270] on button "Archivos adjuntos" at bounding box center [71, 265] width 86 height 18
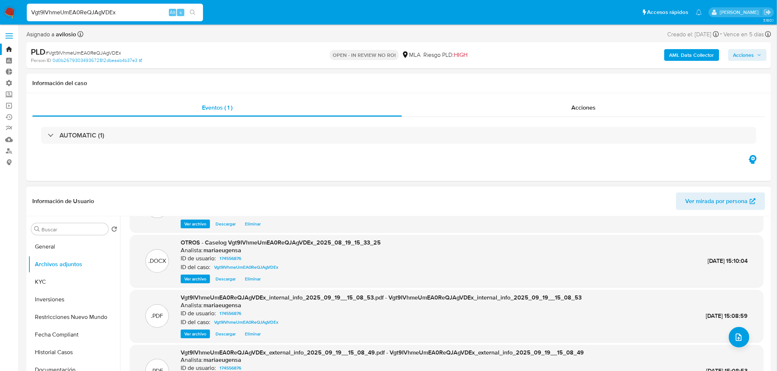
scroll to position [61, 0]
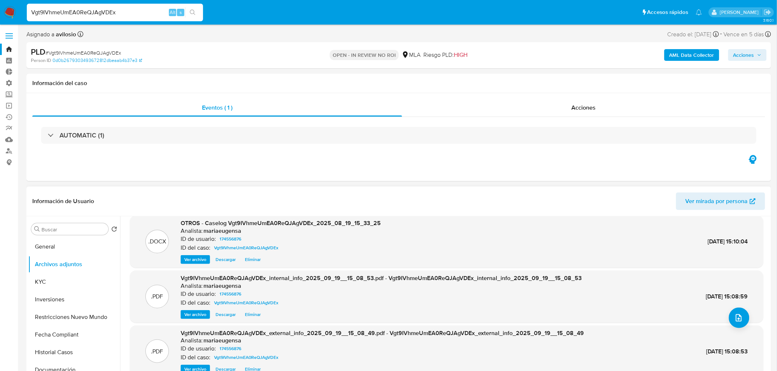
click at [230, 261] on span "Descargar" at bounding box center [225, 259] width 20 height 7
drag, startPoint x: 126, startPoint y: 9, endPoint x: -12, endPoint y: 18, distance: 138.0
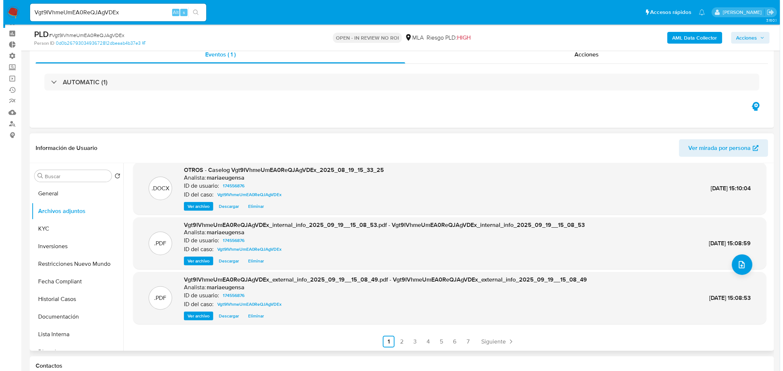
scroll to position [41, 0]
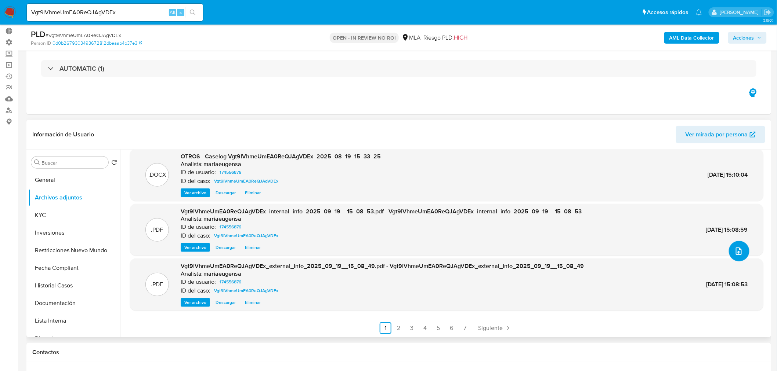
click at [736, 254] on icon "upload-file" at bounding box center [739, 251] width 6 height 7
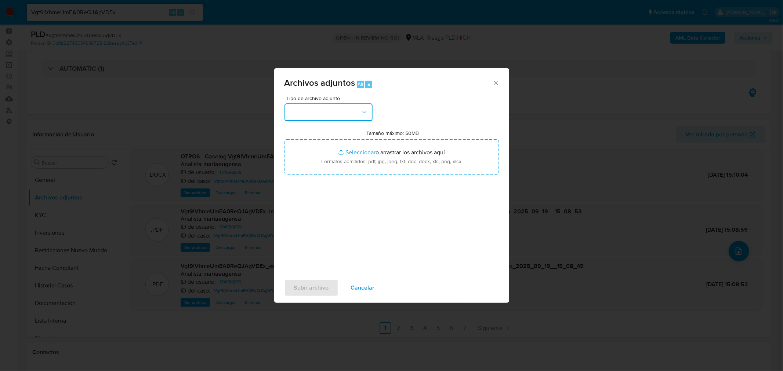
drag, startPoint x: 349, startPoint y: 104, endPoint x: 357, endPoint y: 120, distance: 17.7
click at [349, 104] on button "button" at bounding box center [328, 112] width 88 height 18
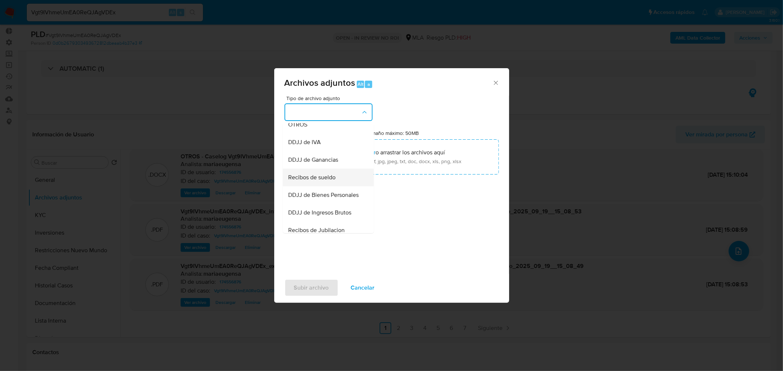
scroll to position [122, 0]
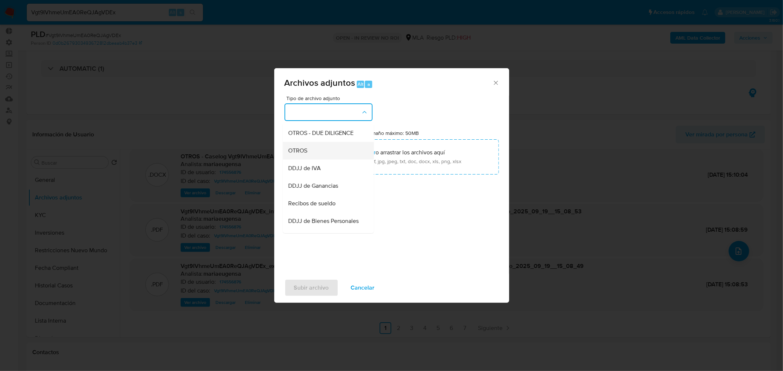
click at [317, 157] on div "OTROS" at bounding box center [325, 151] width 75 height 18
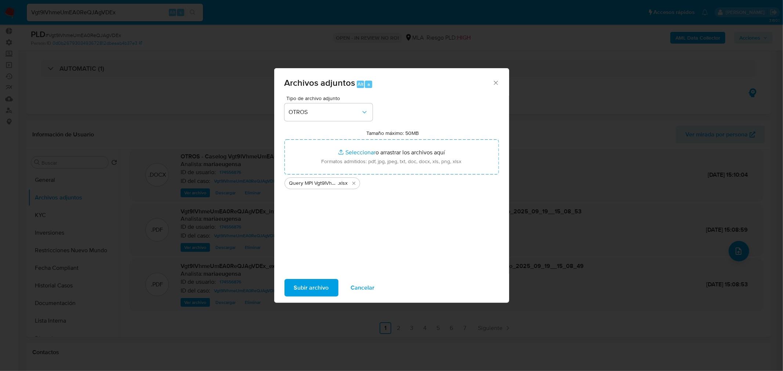
click at [317, 291] on span "Subir archivo" at bounding box center [311, 288] width 35 height 16
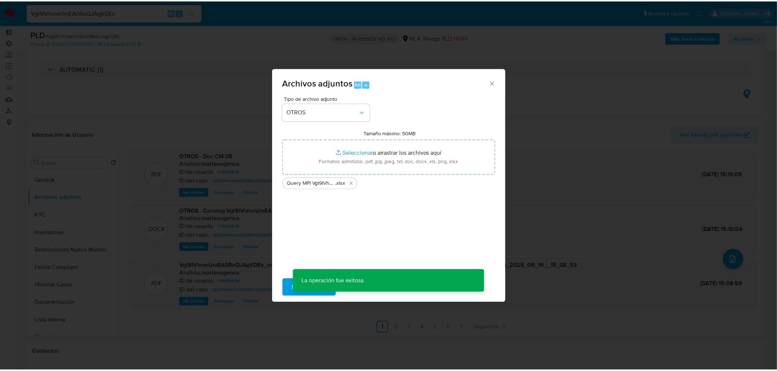
scroll to position [53, 0]
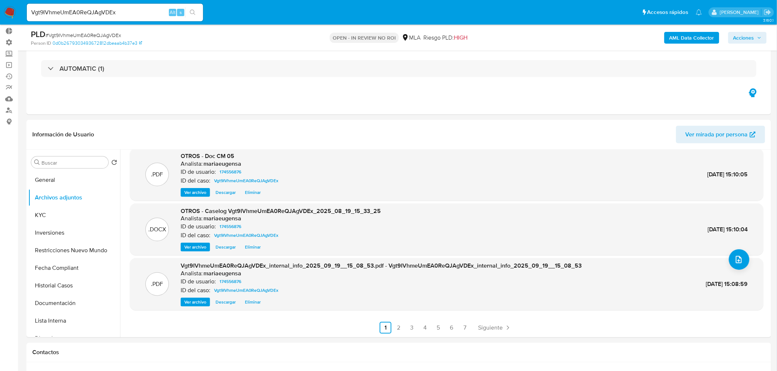
click at [747, 36] on span "Acciones" at bounding box center [743, 38] width 21 height 12
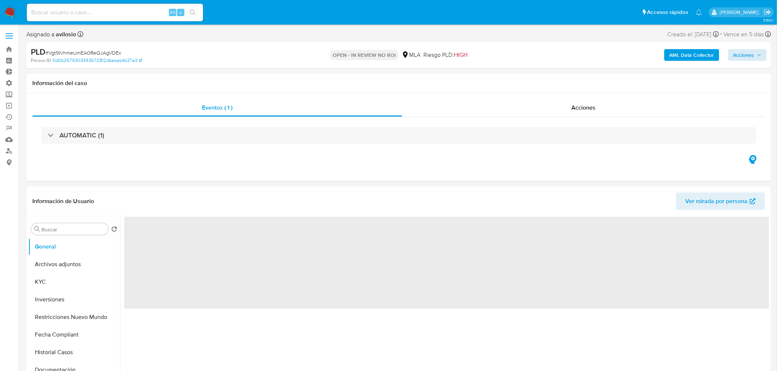
select select "10"
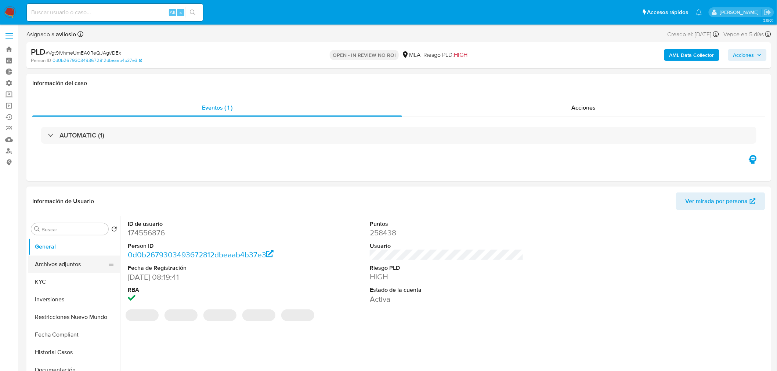
drag, startPoint x: 57, startPoint y: 265, endPoint x: 67, endPoint y: 261, distance: 11.0
click at [58, 265] on button "Archivos adjuntos" at bounding box center [71, 265] width 86 height 18
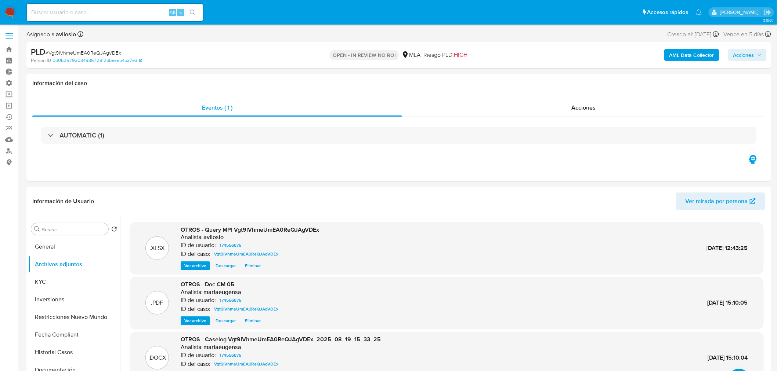
click at [755, 56] on span "Acciones" at bounding box center [747, 55] width 28 height 10
click at [557, 78] on span "Resolución del caso" at bounding box center [538, 78] width 52 height 8
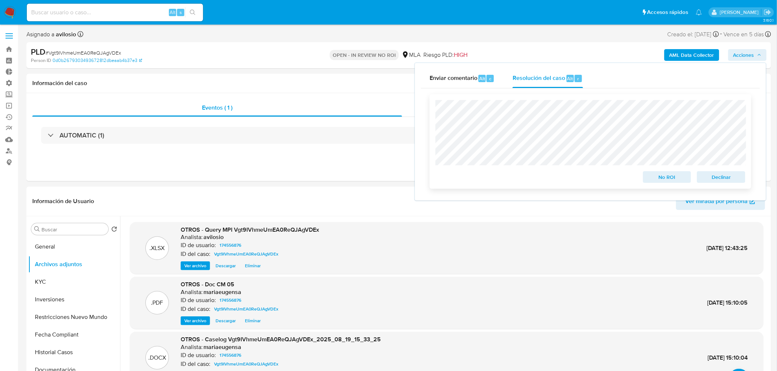
click at [664, 177] on span "No ROI" at bounding box center [667, 177] width 38 height 10
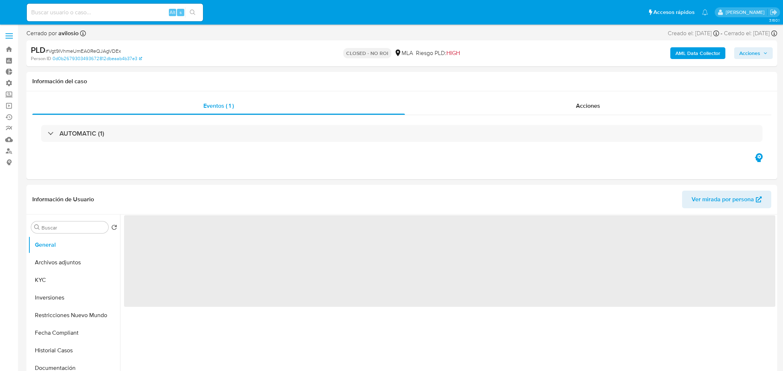
select select "10"
